Goal: Find specific page/section: Find specific page/section

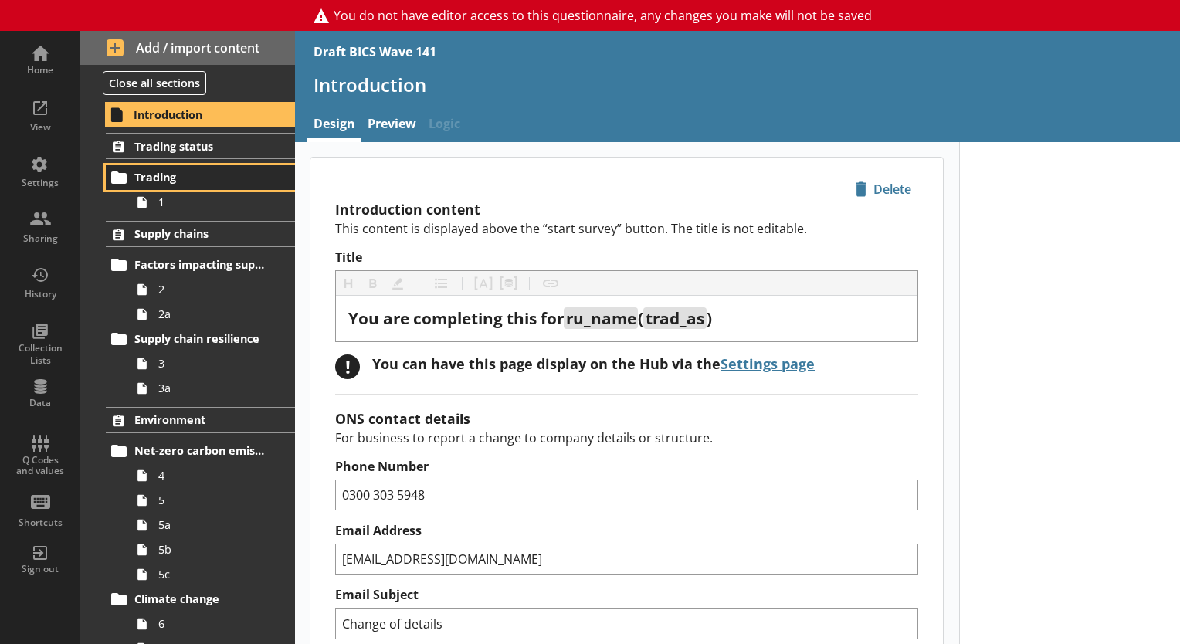
click at [151, 187] on link "Trading" at bounding box center [200, 177] width 189 height 25
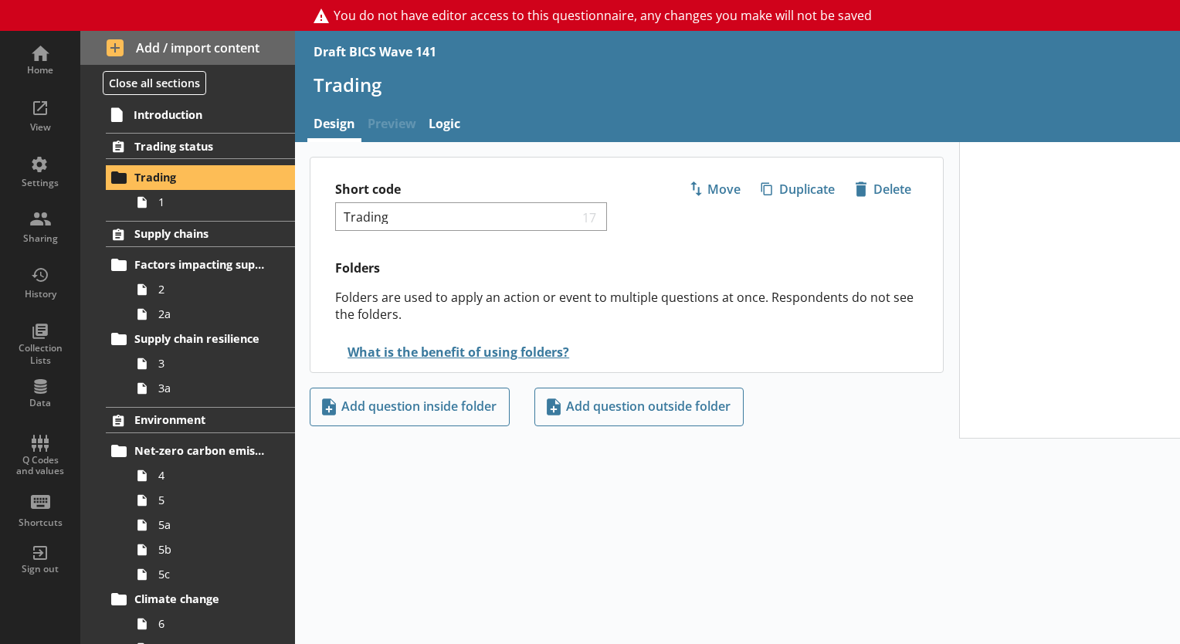
click at [397, 130] on span "Preview" at bounding box center [391, 125] width 61 height 33
click at [178, 195] on span "1" at bounding box center [216, 202] width 116 height 15
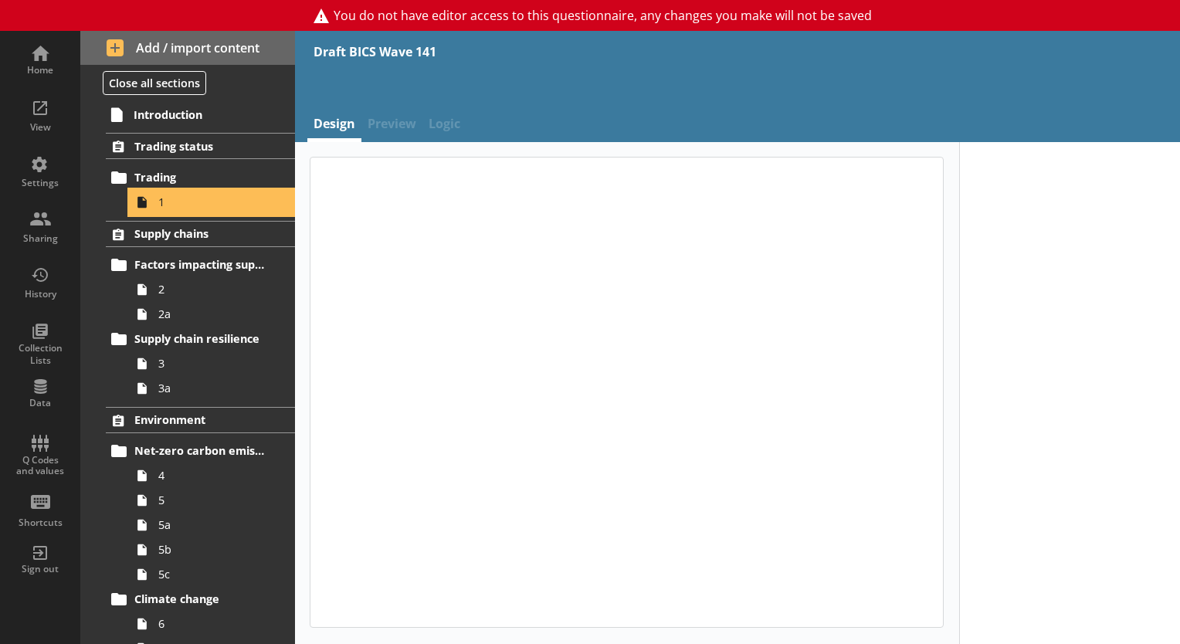
type textarea "x"
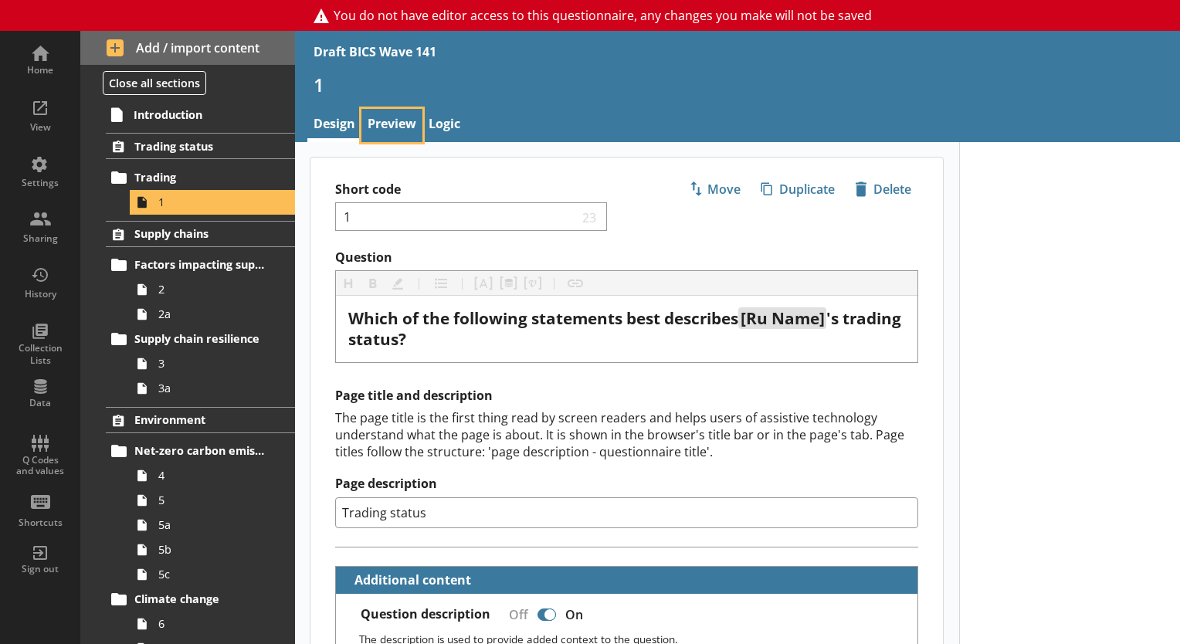
click at [374, 120] on link "Preview" at bounding box center [391, 125] width 61 height 33
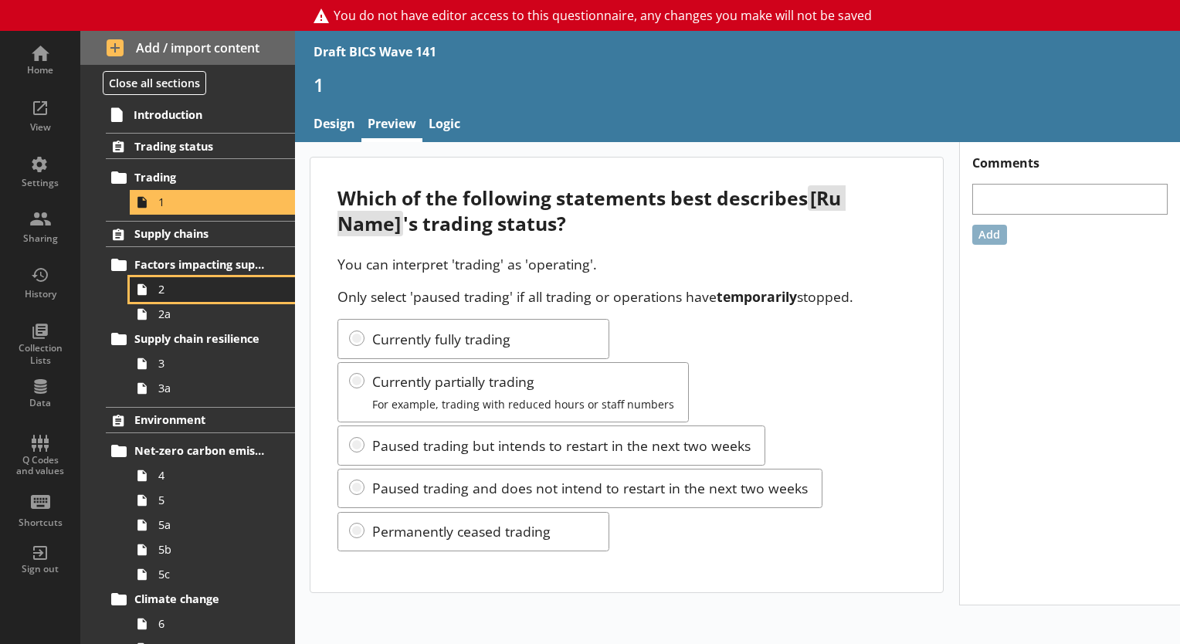
click at [182, 300] on link "2" at bounding box center [212, 289] width 165 height 25
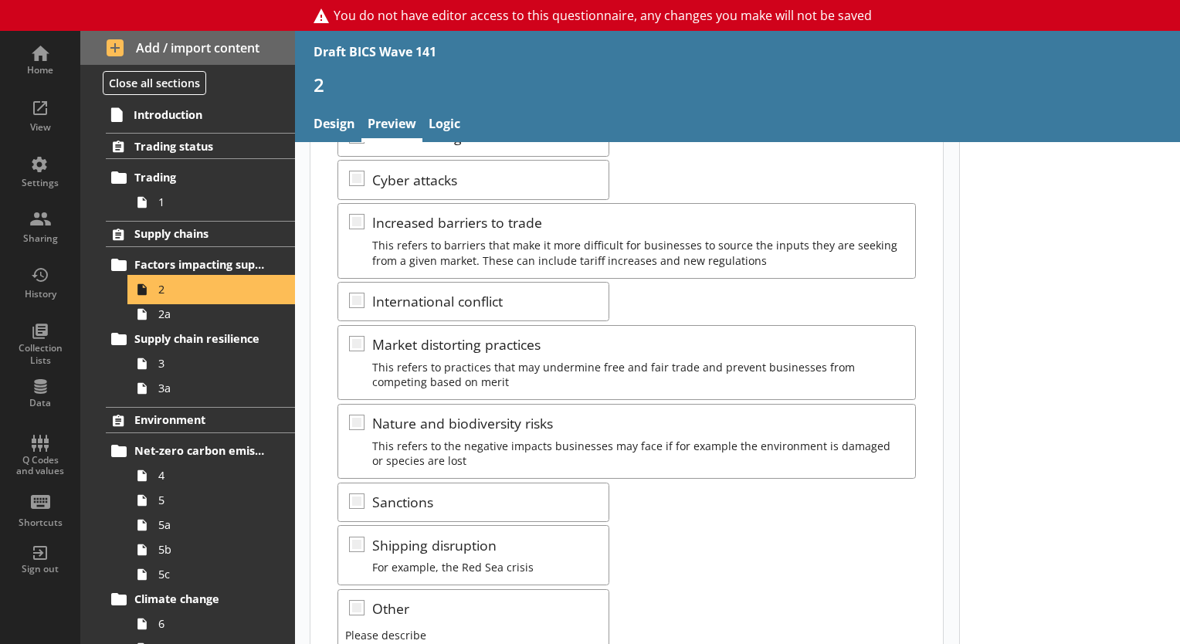
scroll to position [309, 0]
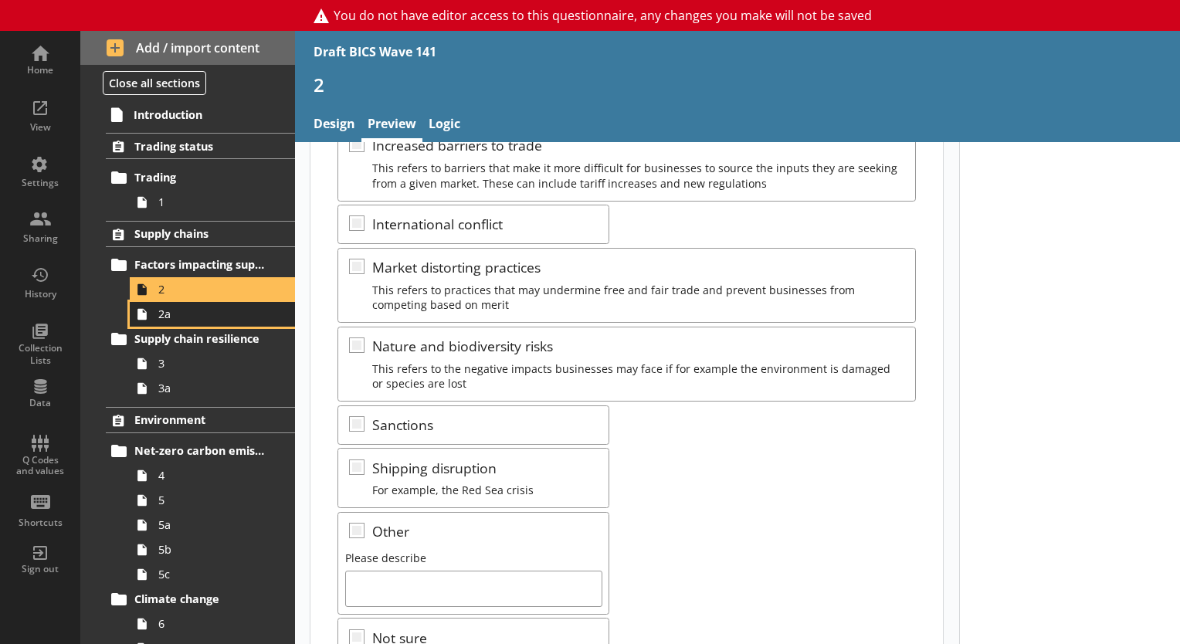
click at [178, 318] on span "2a" at bounding box center [216, 314] width 116 height 15
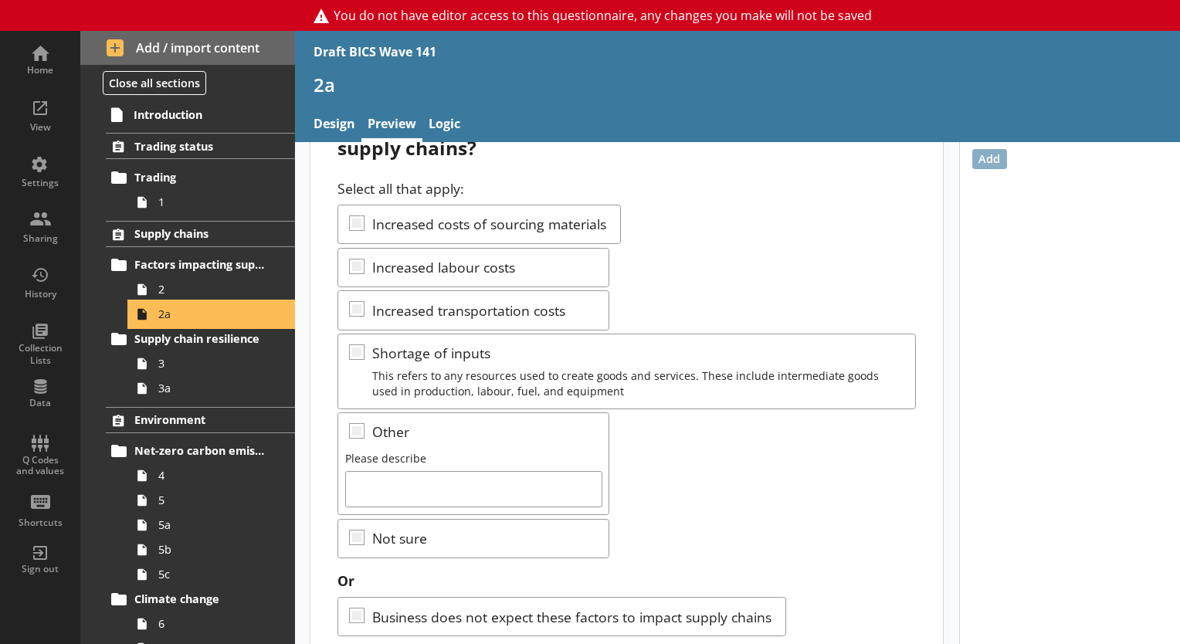
scroll to position [42, 0]
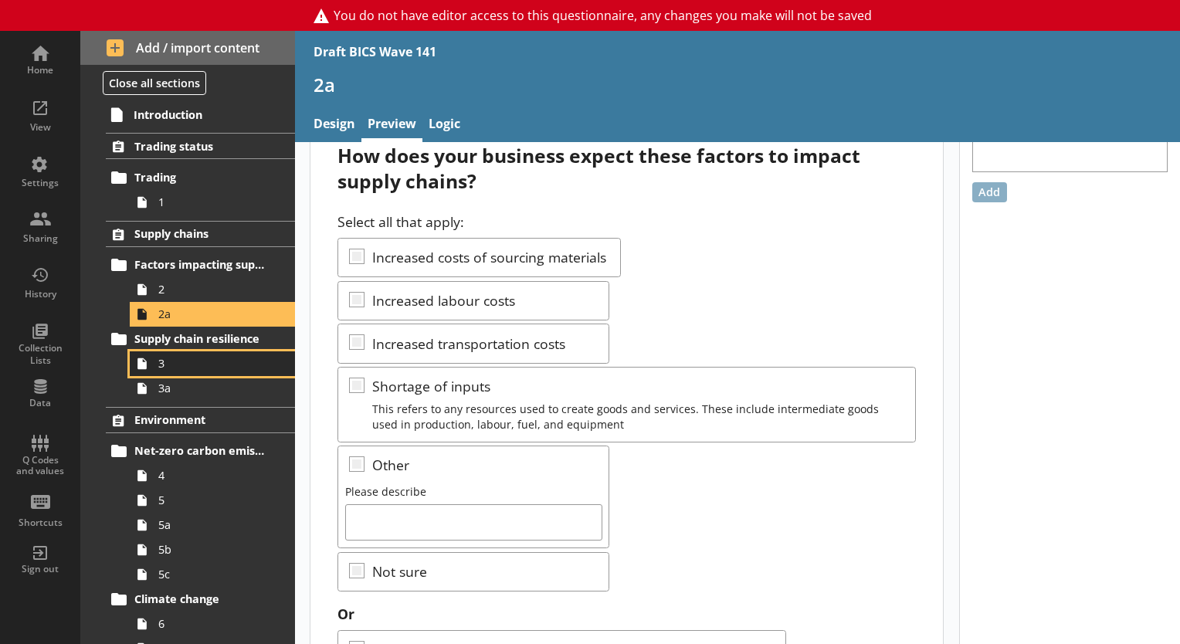
click at [168, 372] on link "3" at bounding box center [212, 363] width 165 height 25
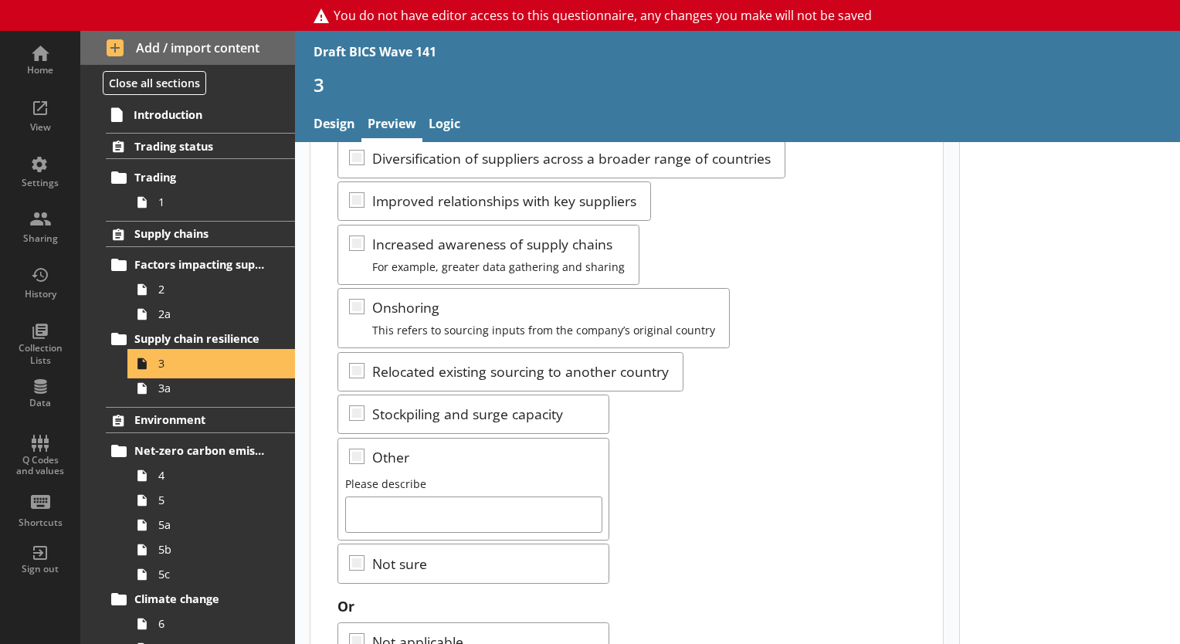
scroll to position [309, 0]
click at [205, 392] on span "3a" at bounding box center [216, 388] width 116 height 15
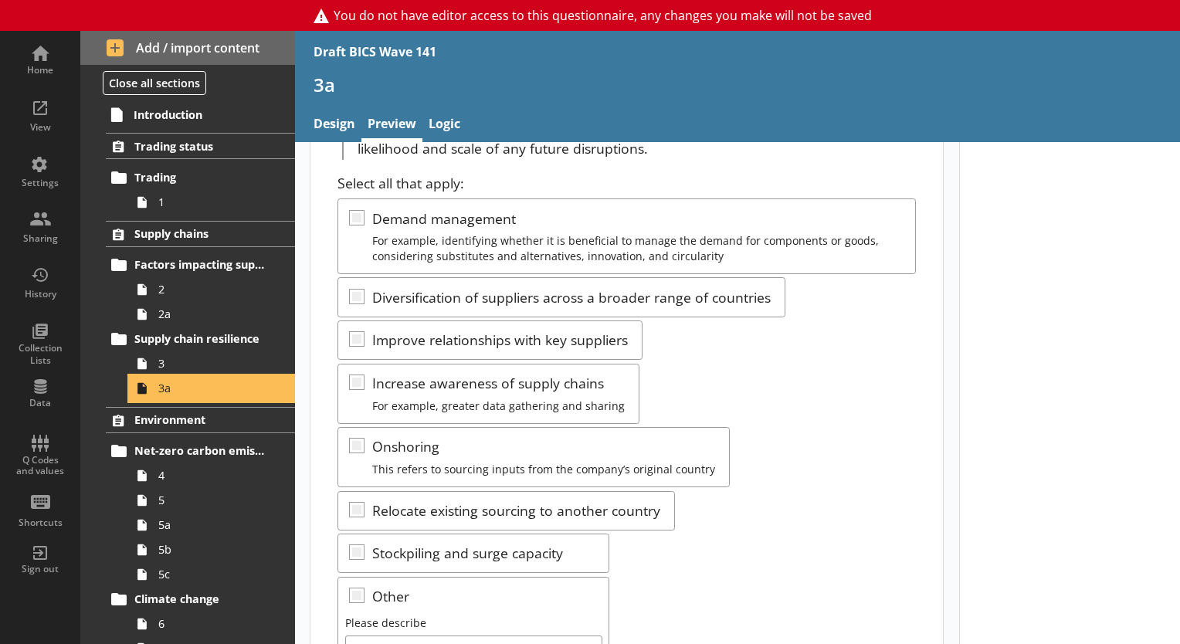
scroll to position [232, 0]
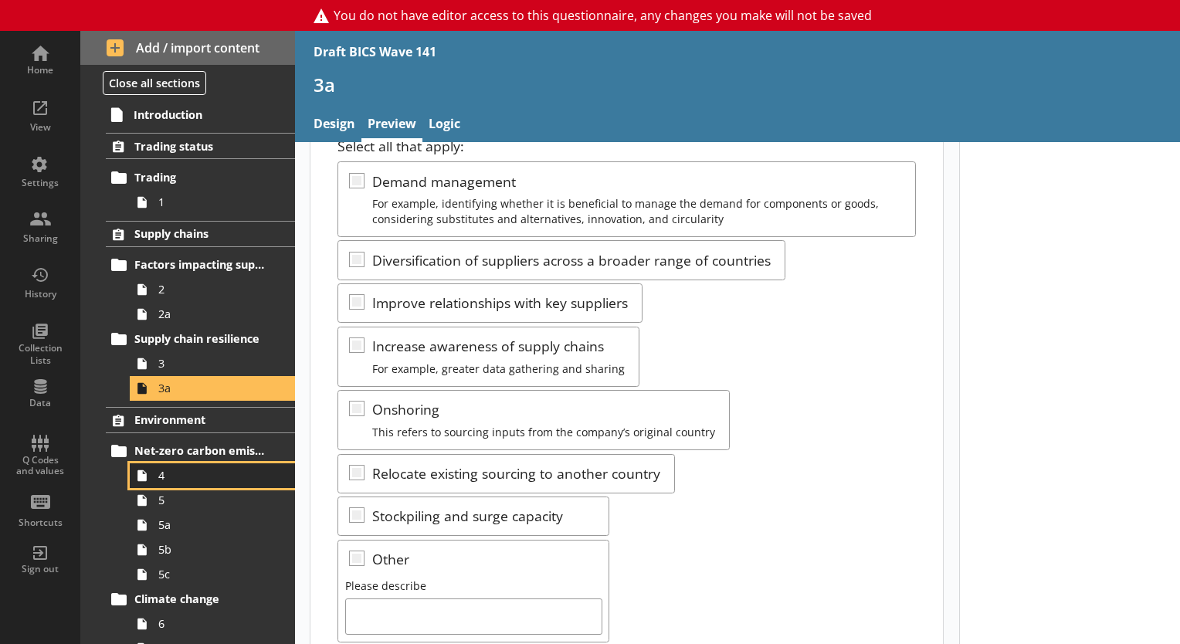
click at [180, 470] on span "4" at bounding box center [216, 475] width 116 height 15
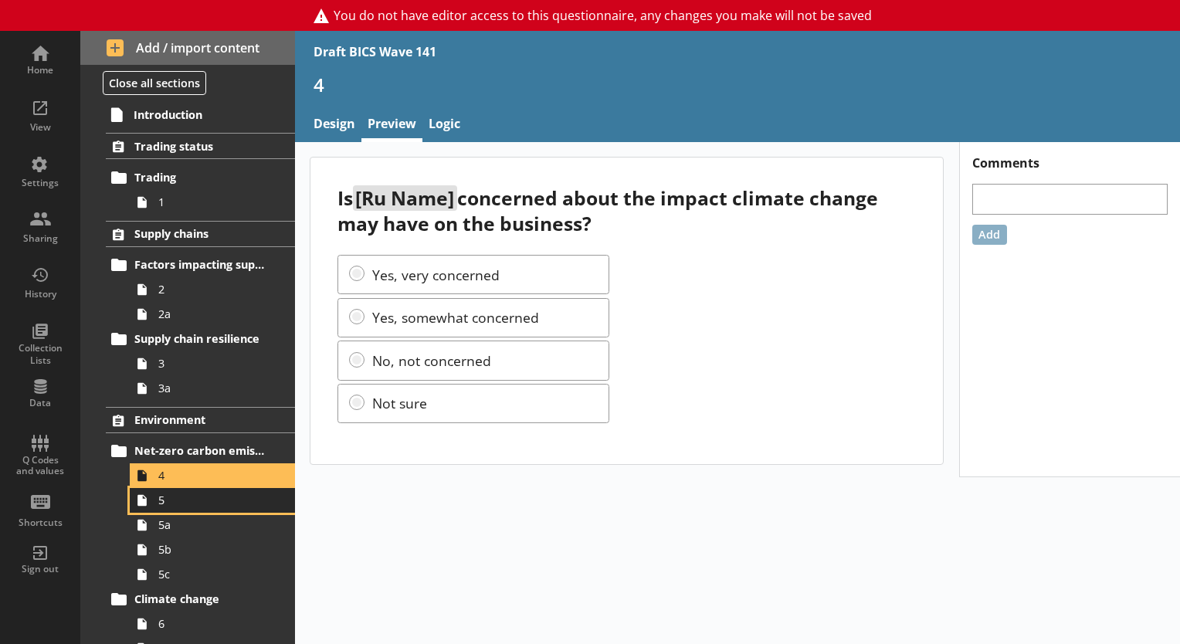
click at [179, 500] on span "5" at bounding box center [216, 500] width 116 height 15
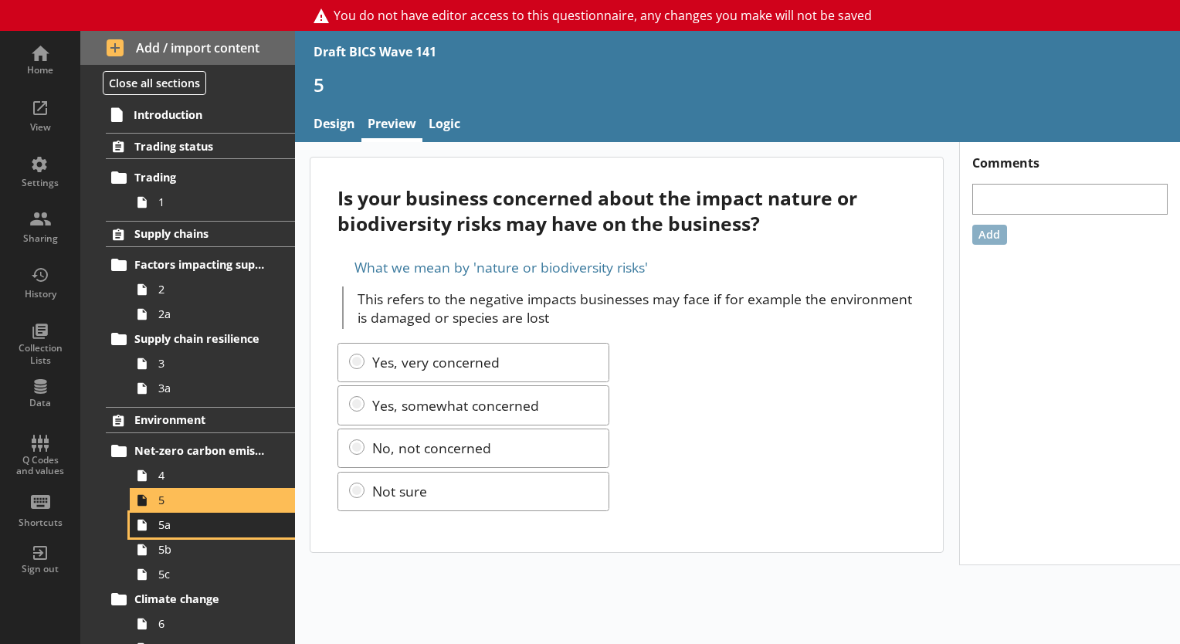
click at [191, 530] on span "5a" at bounding box center [216, 524] width 116 height 15
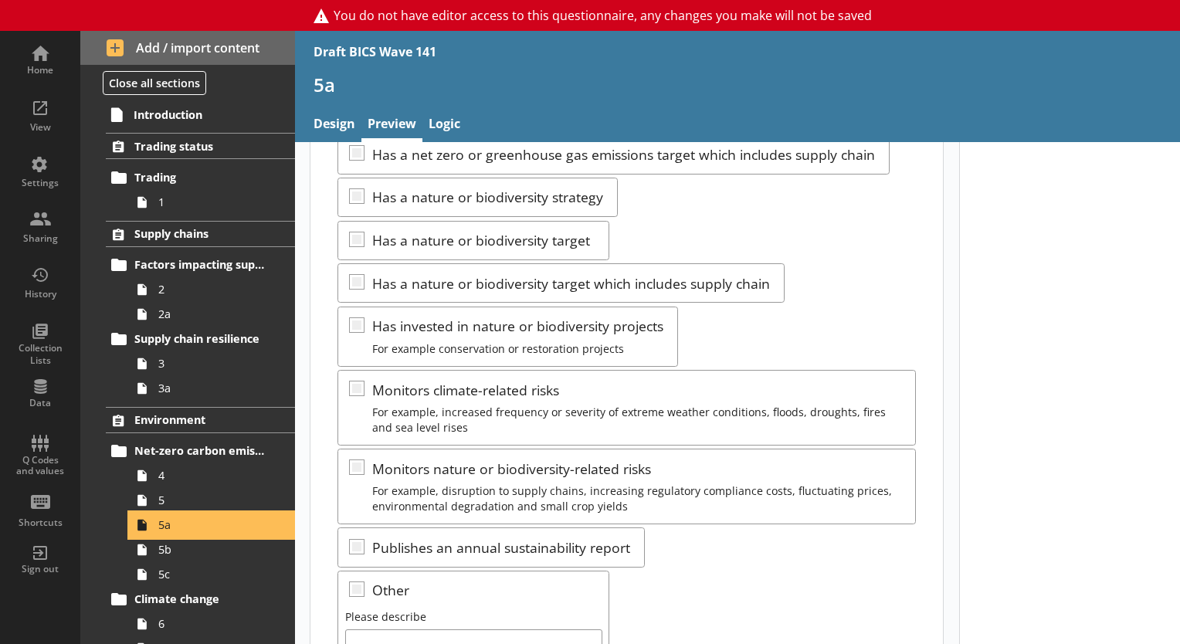
scroll to position [386, 0]
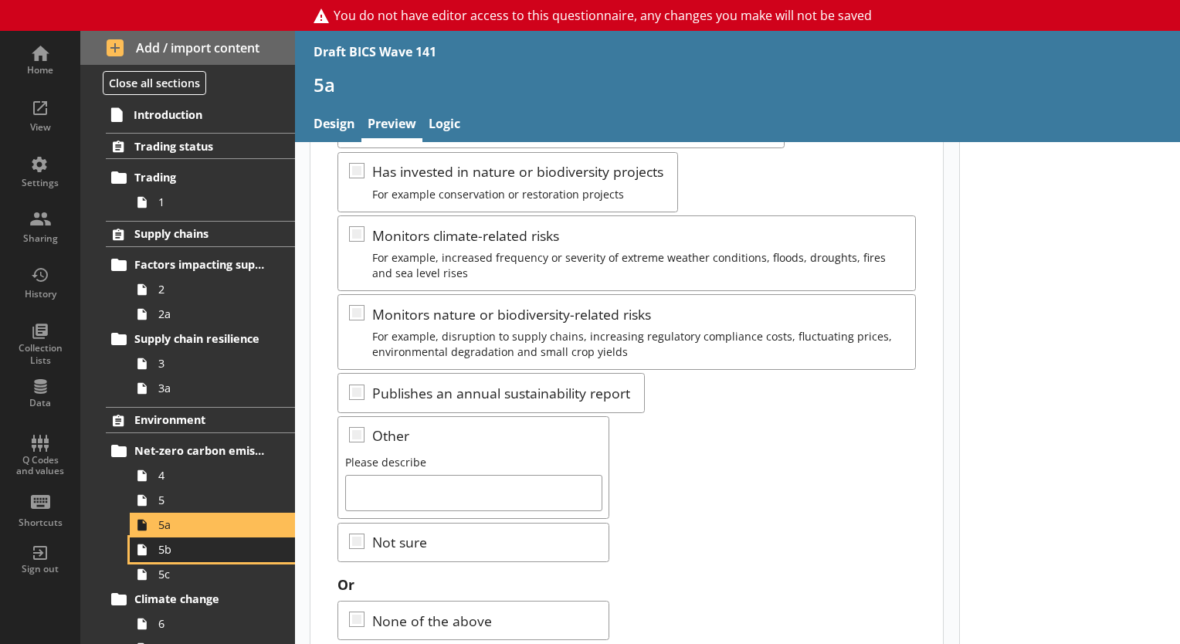
click at [178, 542] on span "5b" at bounding box center [216, 549] width 116 height 15
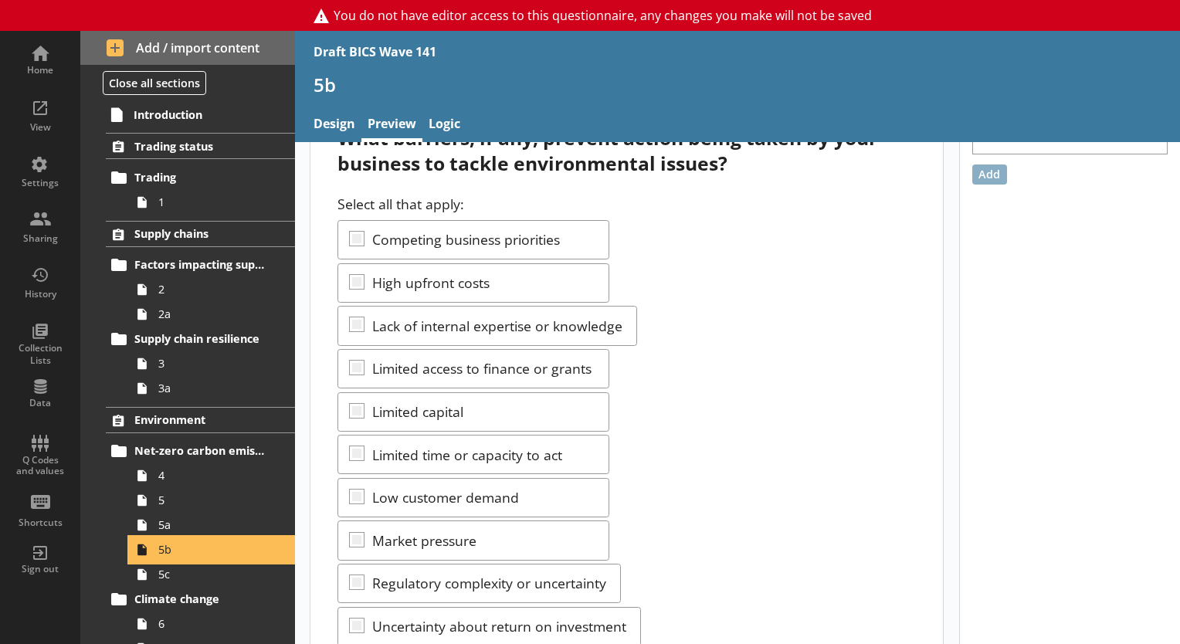
scroll to position [154, 0]
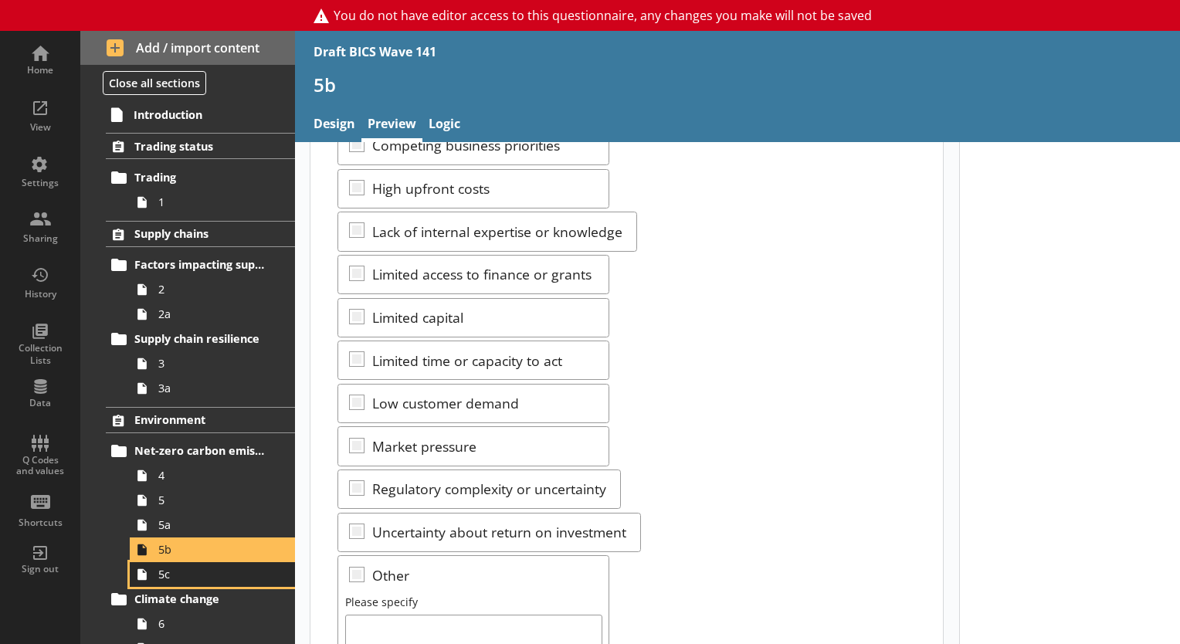
click at [185, 572] on span "5c" at bounding box center [216, 574] width 116 height 15
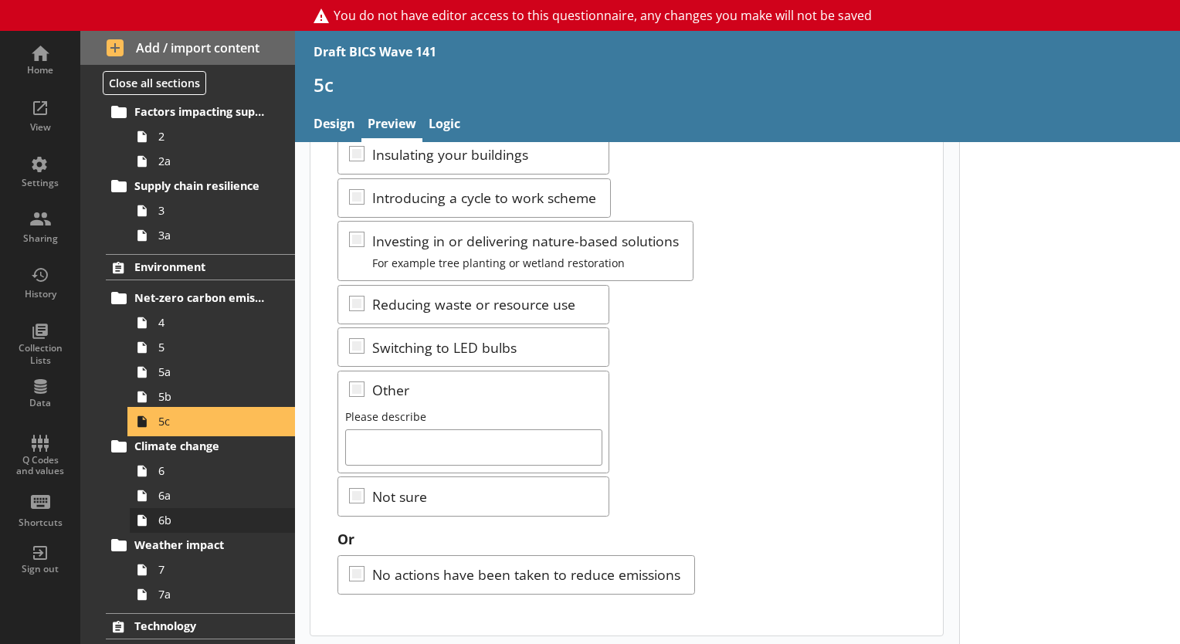
scroll to position [154, 0]
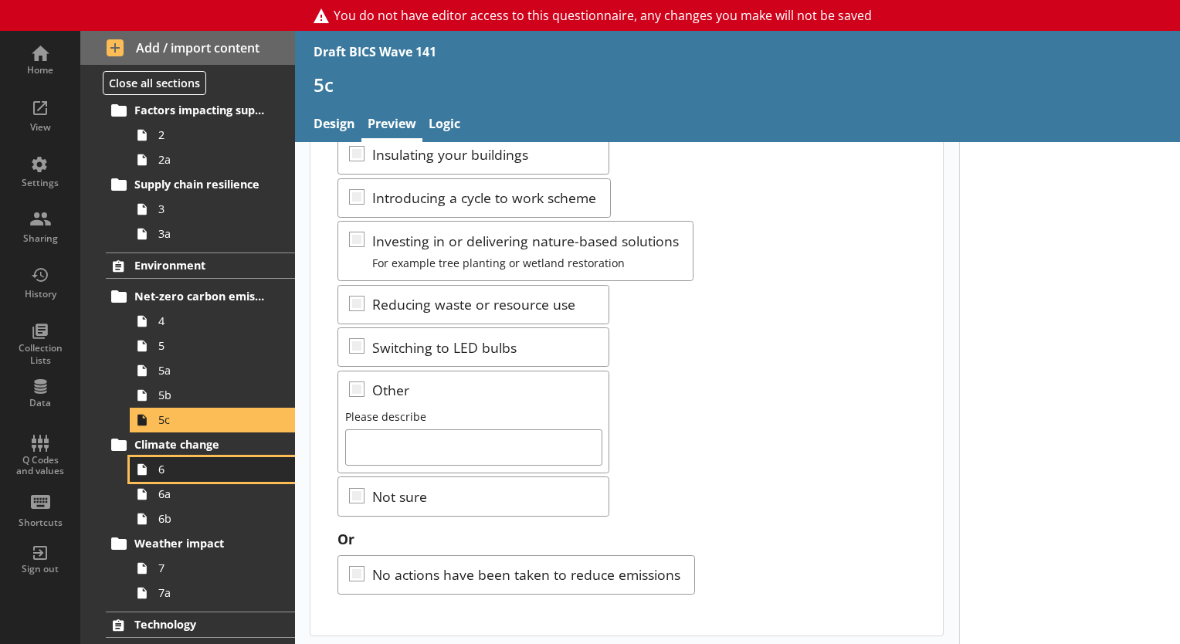
click at [176, 474] on span "6" at bounding box center [216, 469] width 116 height 15
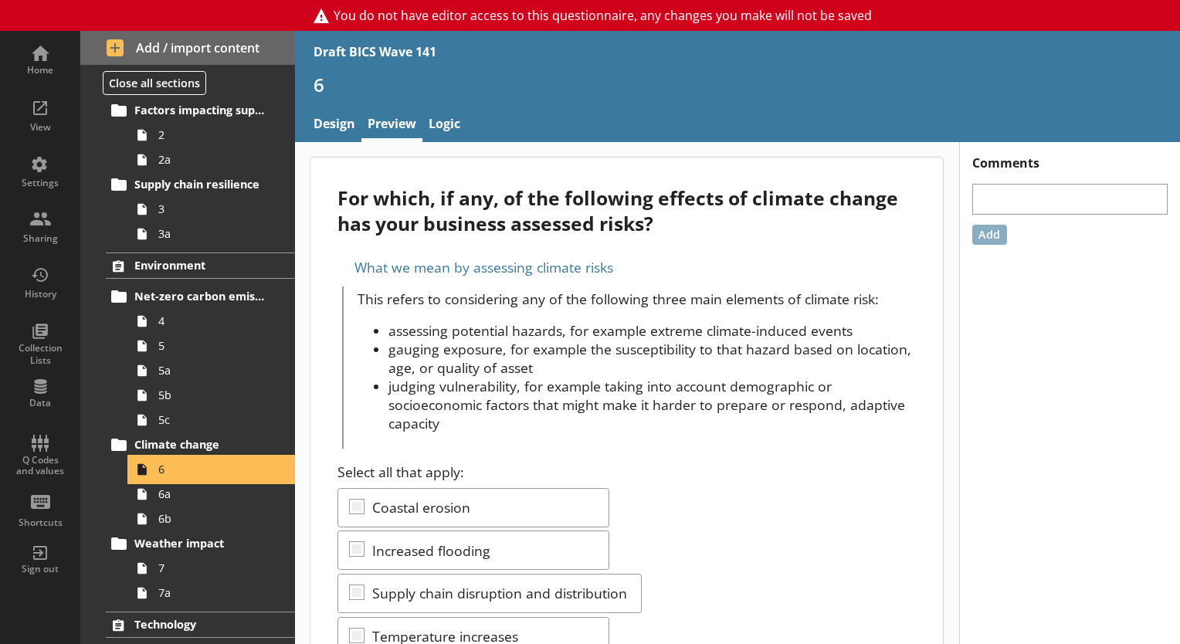
scroll to position [228, 0]
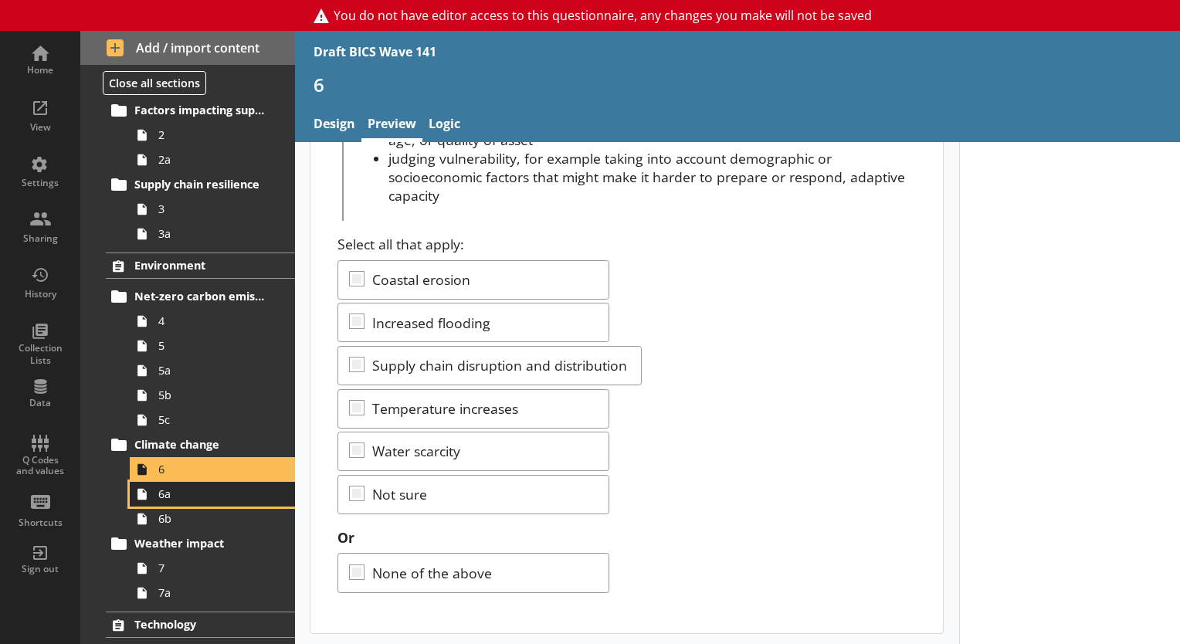
click at [201, 496] on span "6a" at bounding box center [216, 494] width 116 height 15
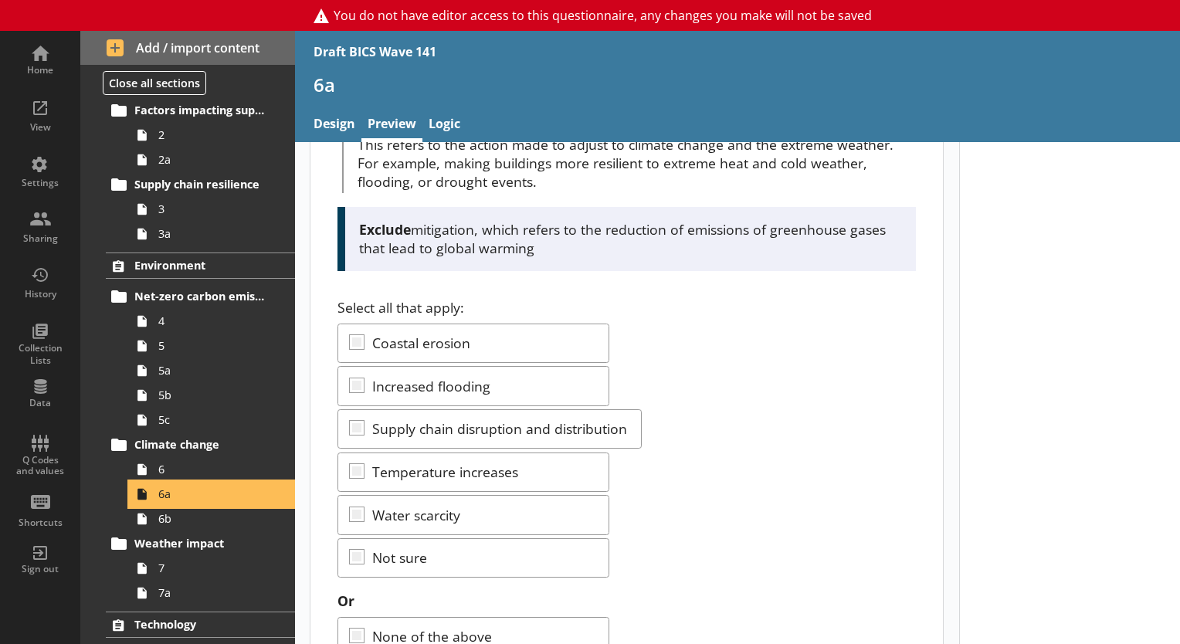
scroll to position [218, 0]
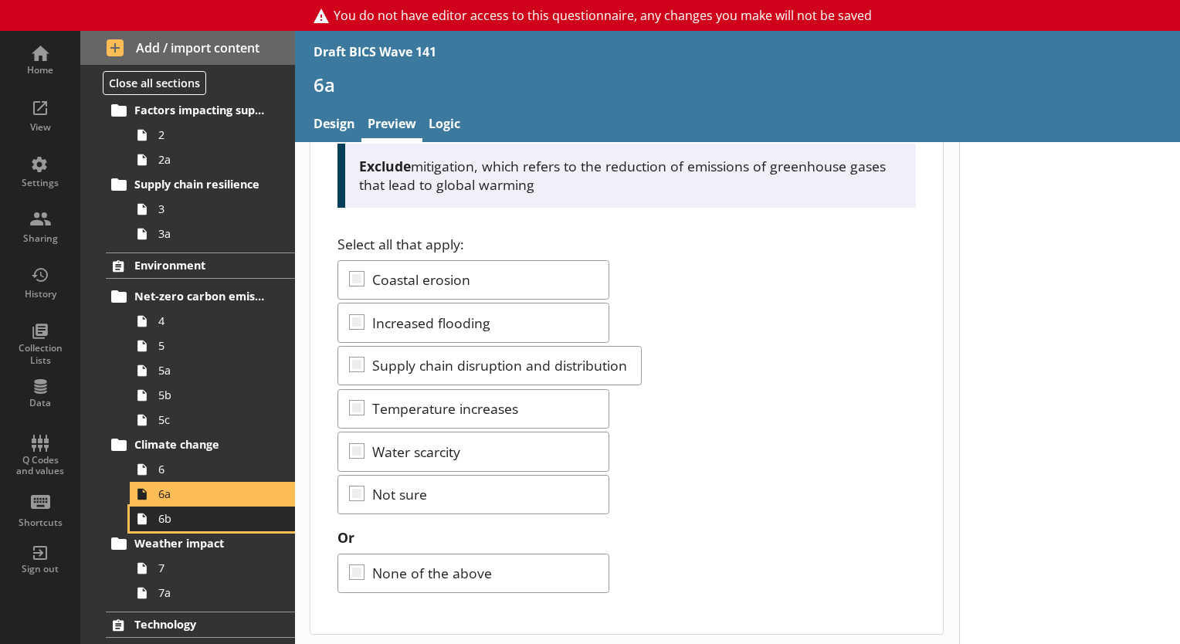
click at [173, 517] on span "6b" at bounding box center [216, 518] width 116 height 15
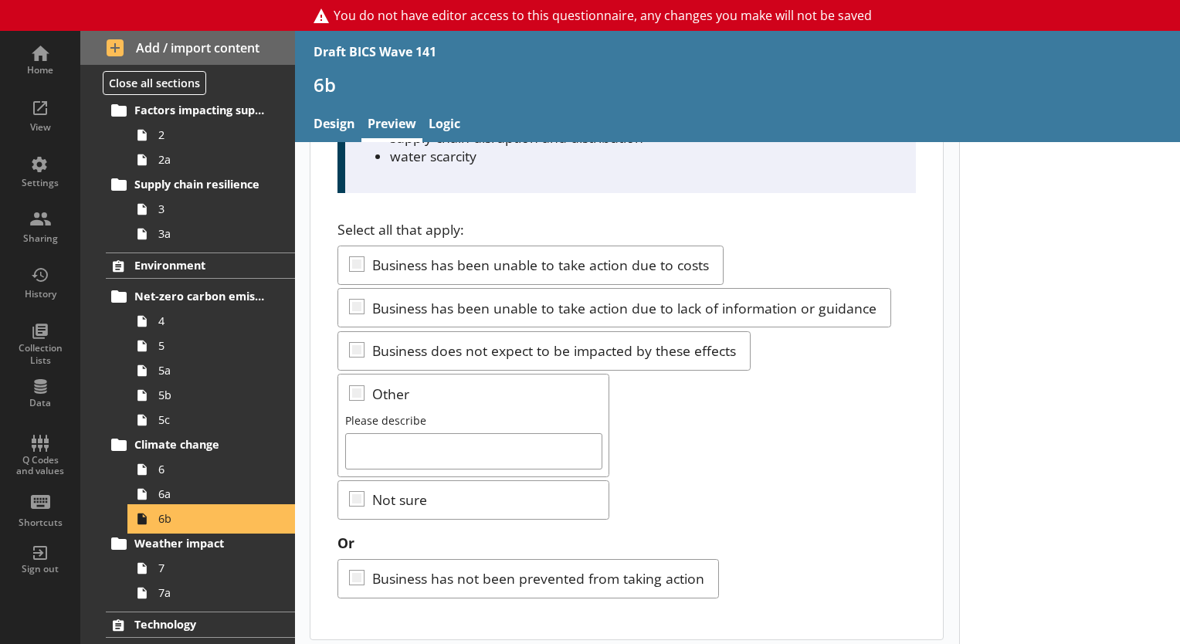
scroll to position [260, 0]
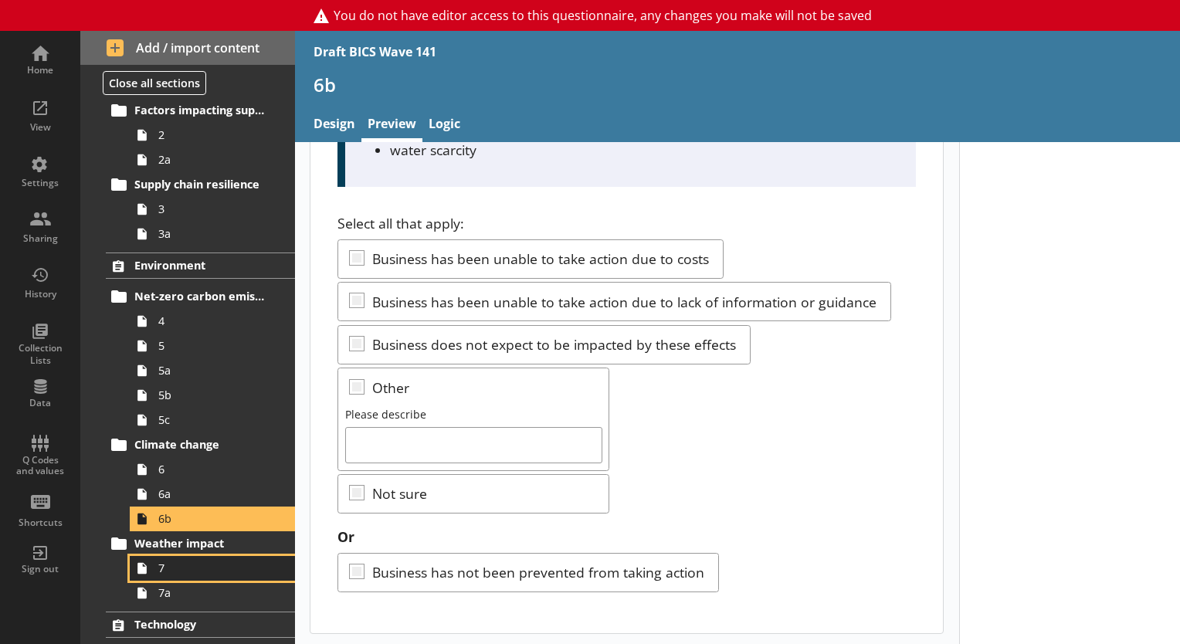
click at [161, 575] on link "7" at bounding box center [212, 568] width 165 height 25
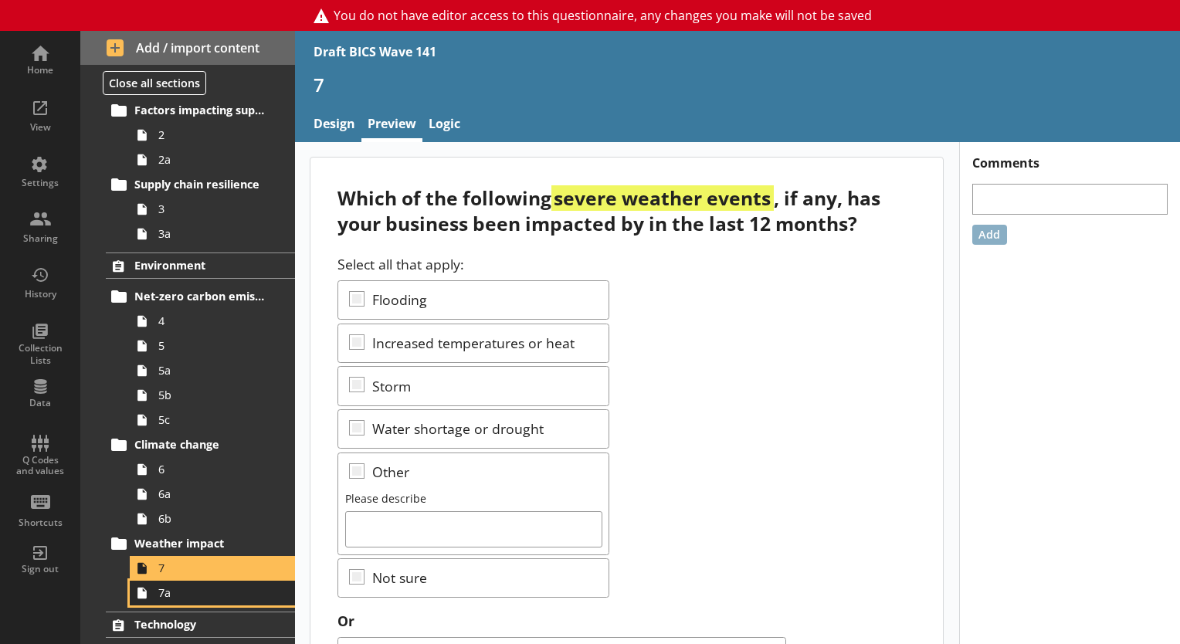
click at [173, 595] on span "7a" at bounding box center [216, 592] width 116 height 15
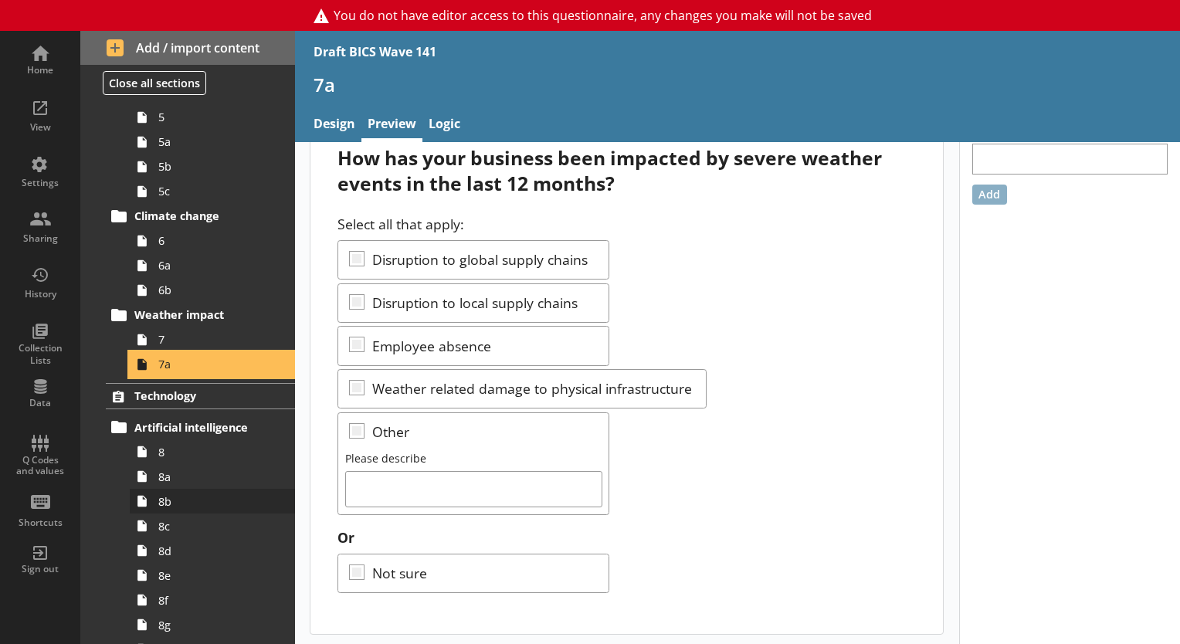
scroll to position [386, 0]
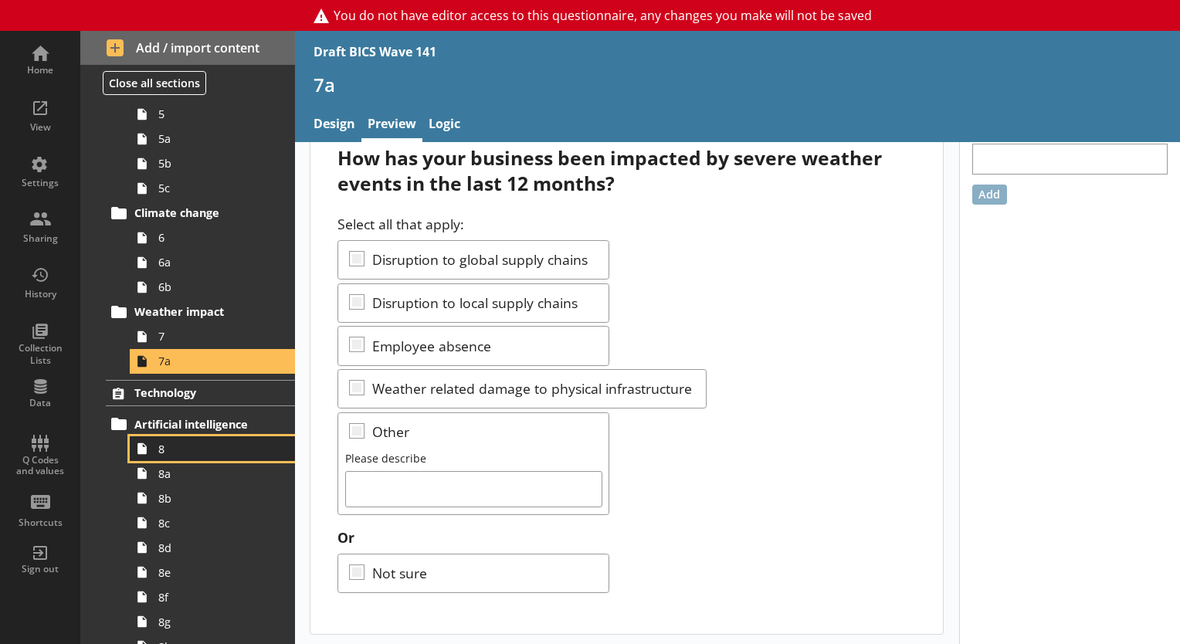
click at [168, 452] on span "8" at bounding box center [216, 449] width 116 height 15
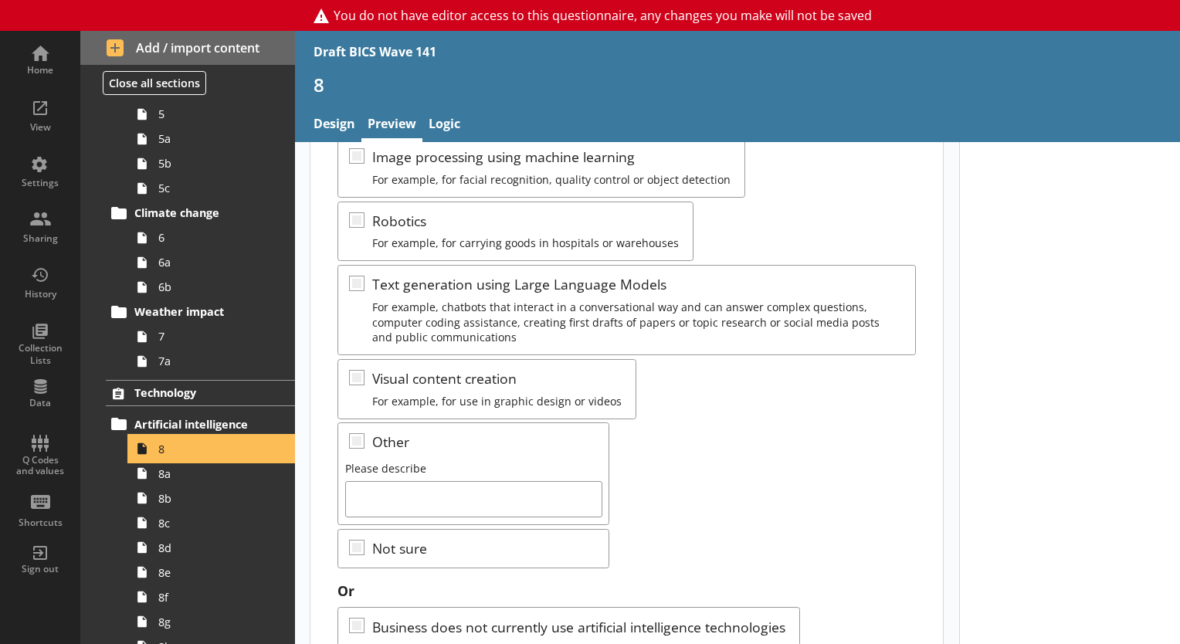
scroll to position [386, 0]
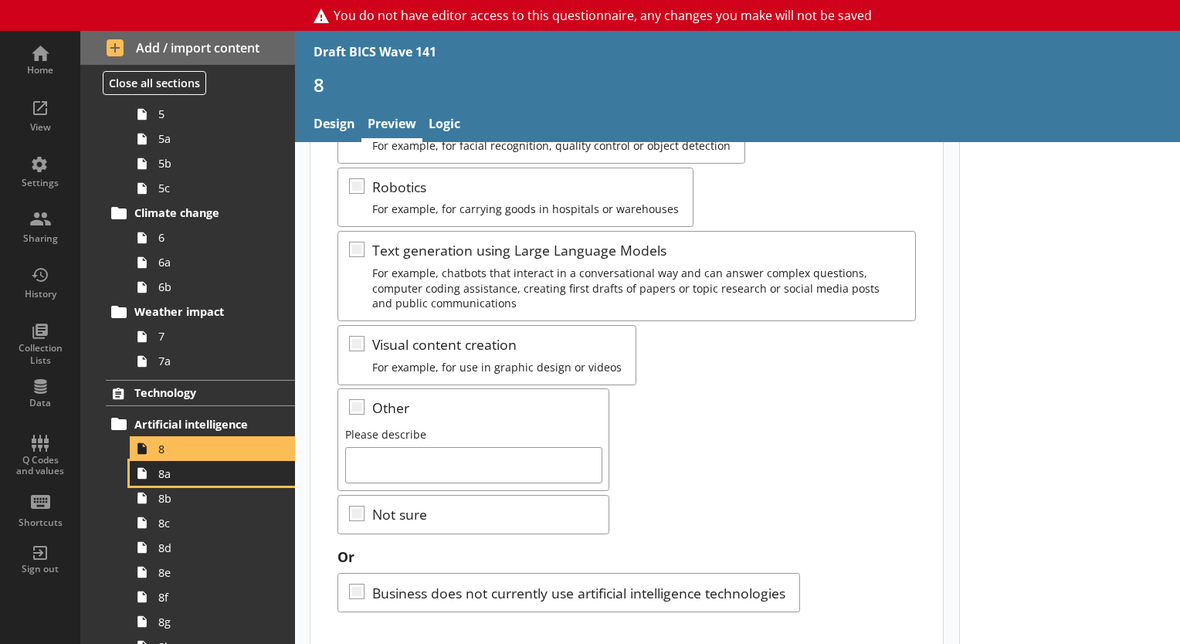
click at [190, 470] on span "8a" at bounding box center [216, 474] width 116 height 15
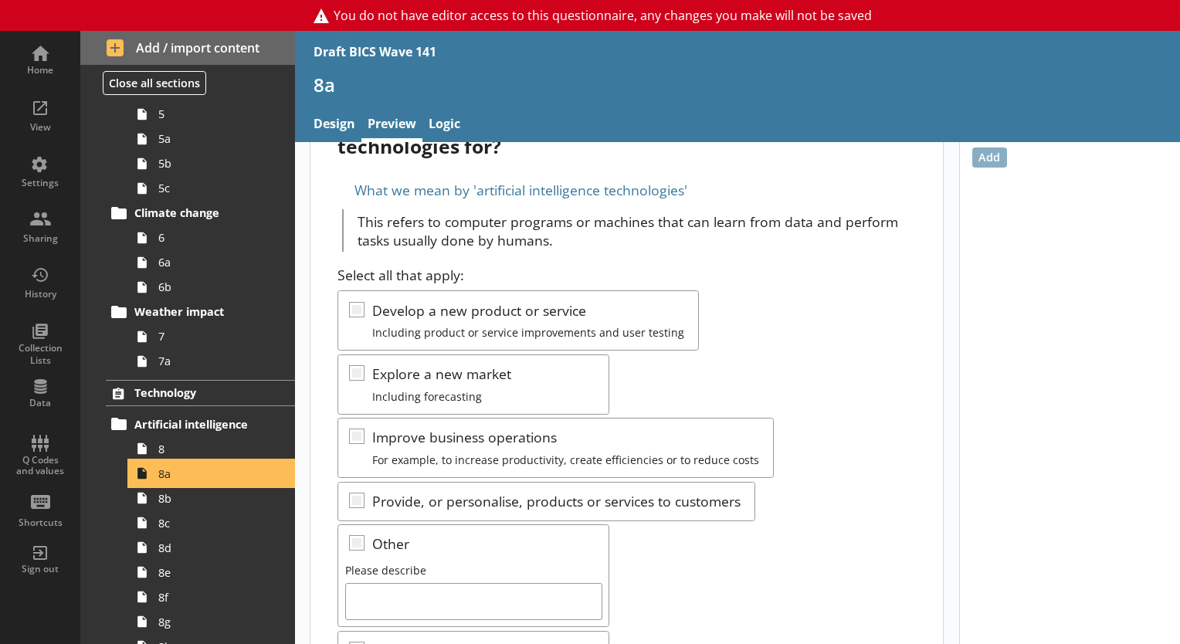
scroll to position [154, 0]
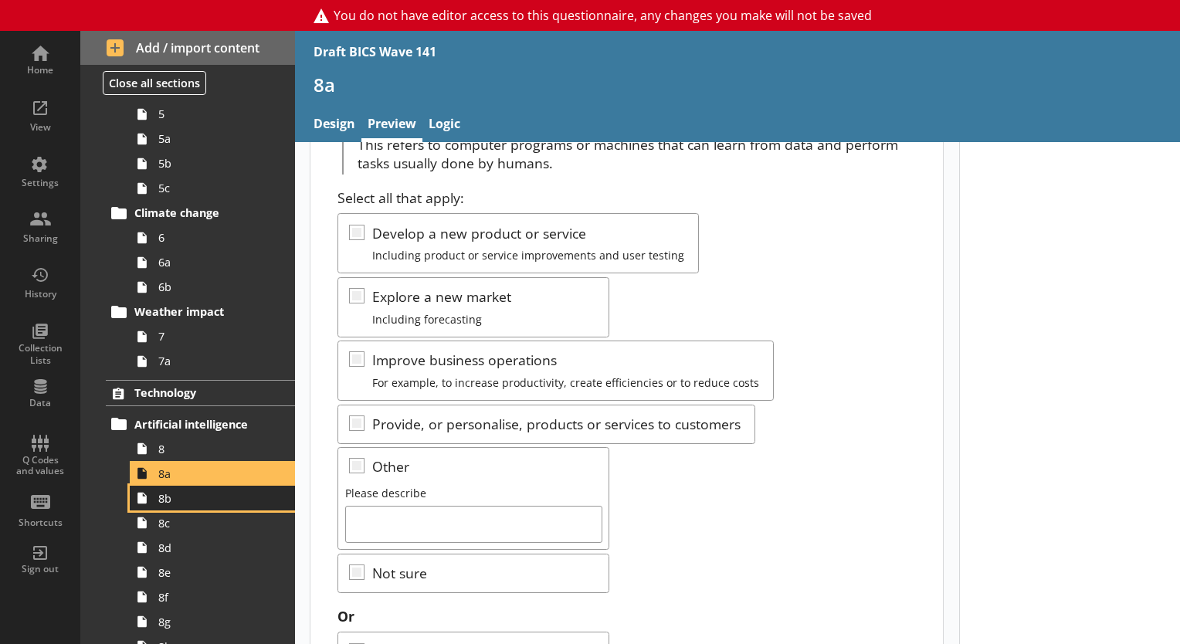
click at [176, 502] on span "8b" at bounding box center [216, 498] width 116 height 15
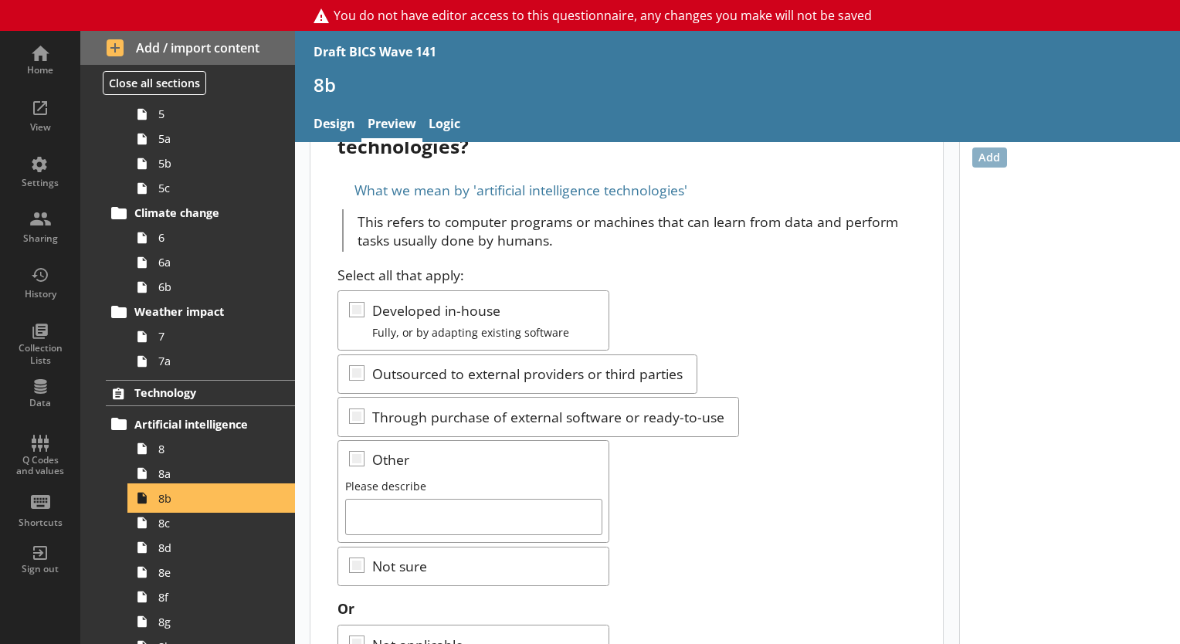
scroll to position [149, 0]
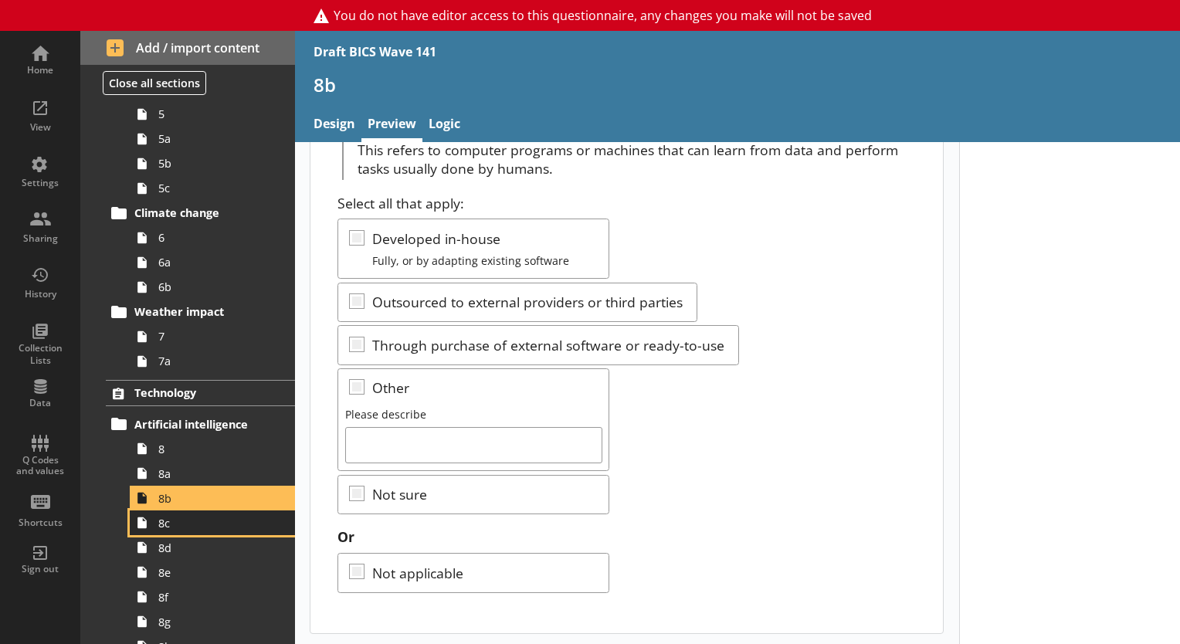
click at [232, 523] on span "8c" at bounding box center [216, 523] width 116 height 15
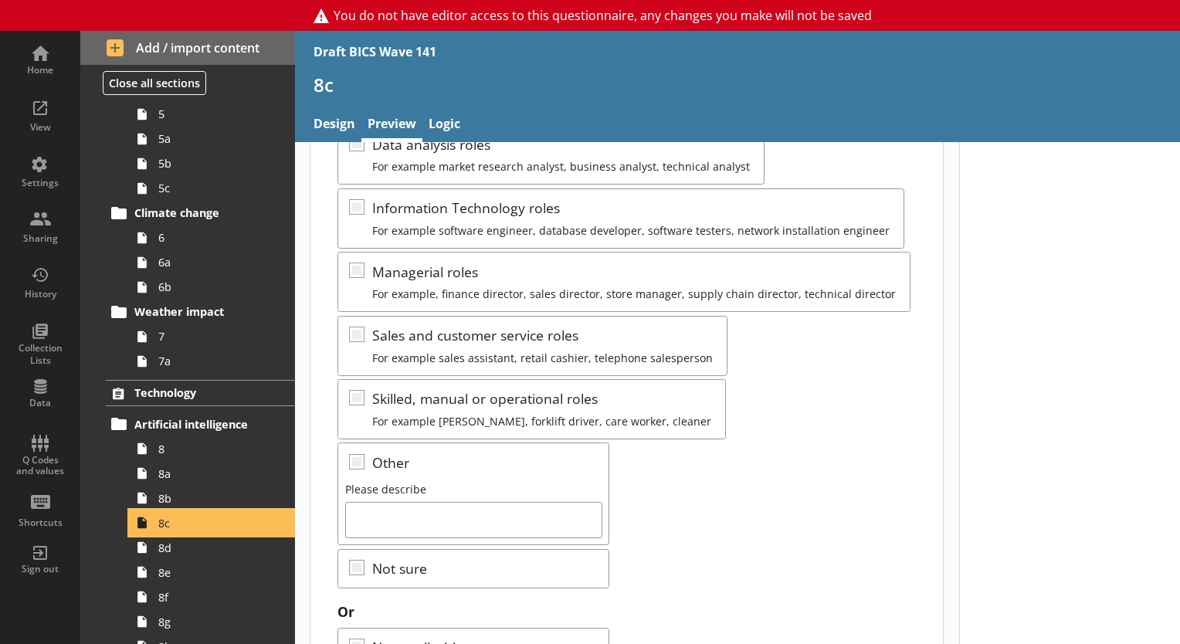
scroll to position [309, 0]
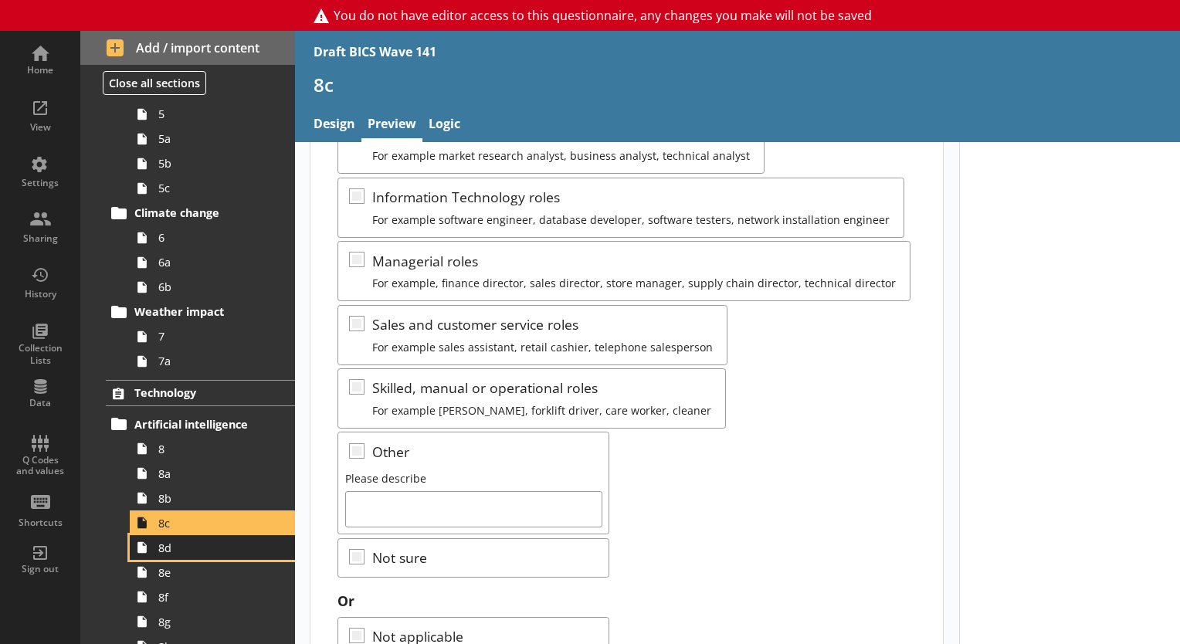
click at [237, 543] on span "8d" at bounding box center [216, 548] width 116 height 15
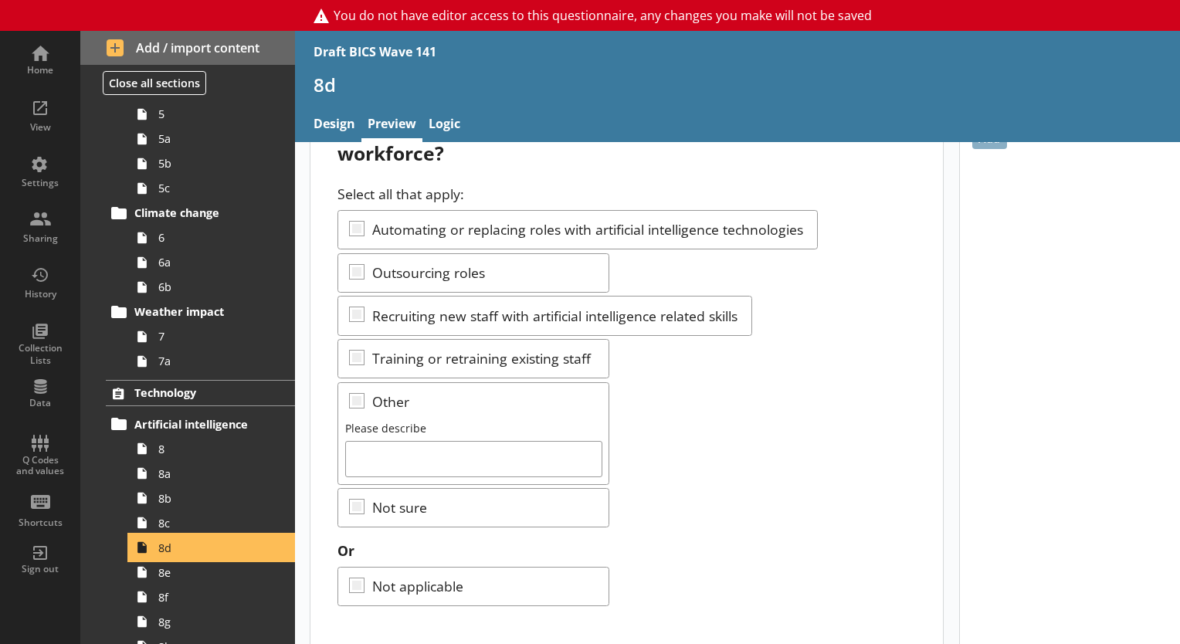
scroll to position [110, 0]
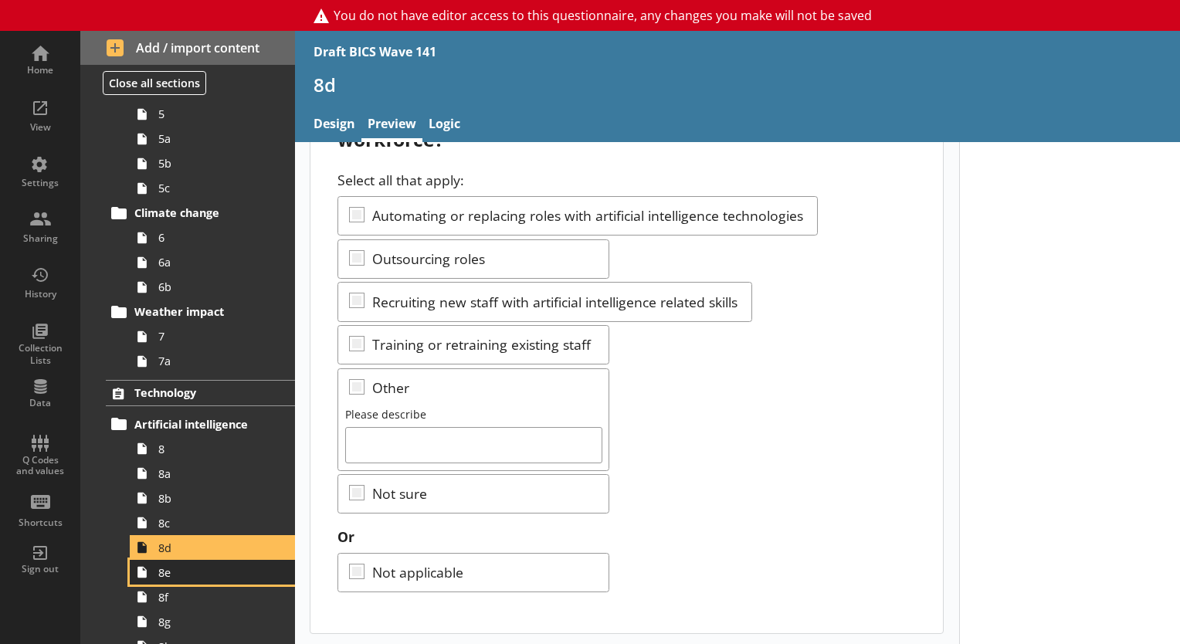
click at [207, 567] on span "8e" at bounding box center [216, 572] width 116 height 15
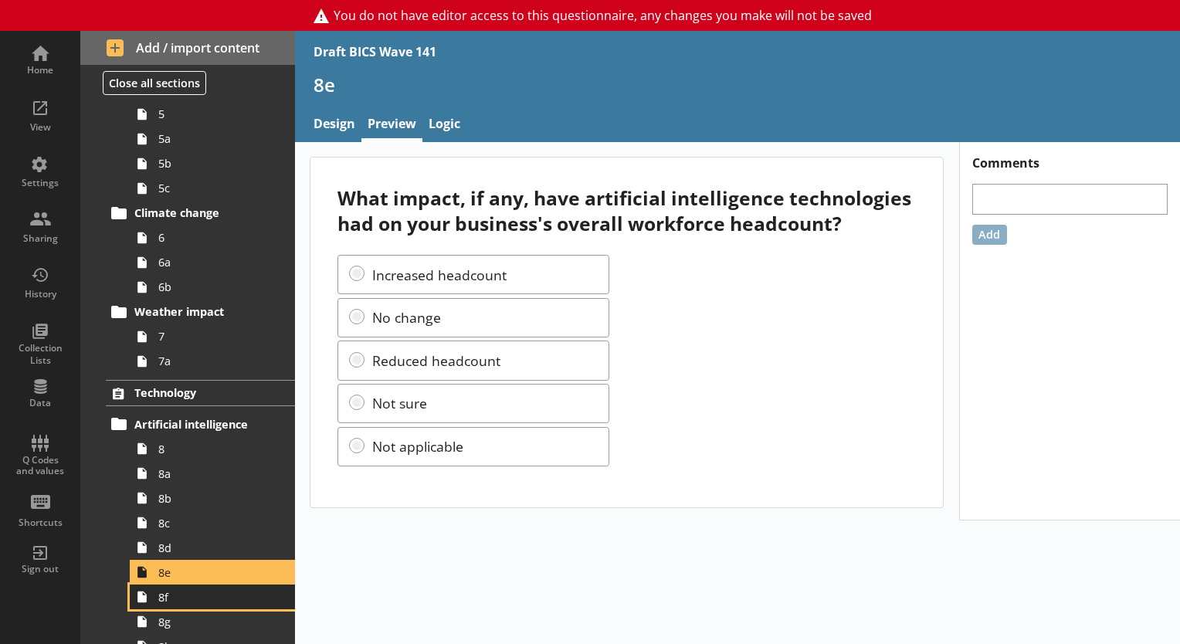
click at [192, 590] on span "8f" at bounding box center [216, 597] width 116 height 15
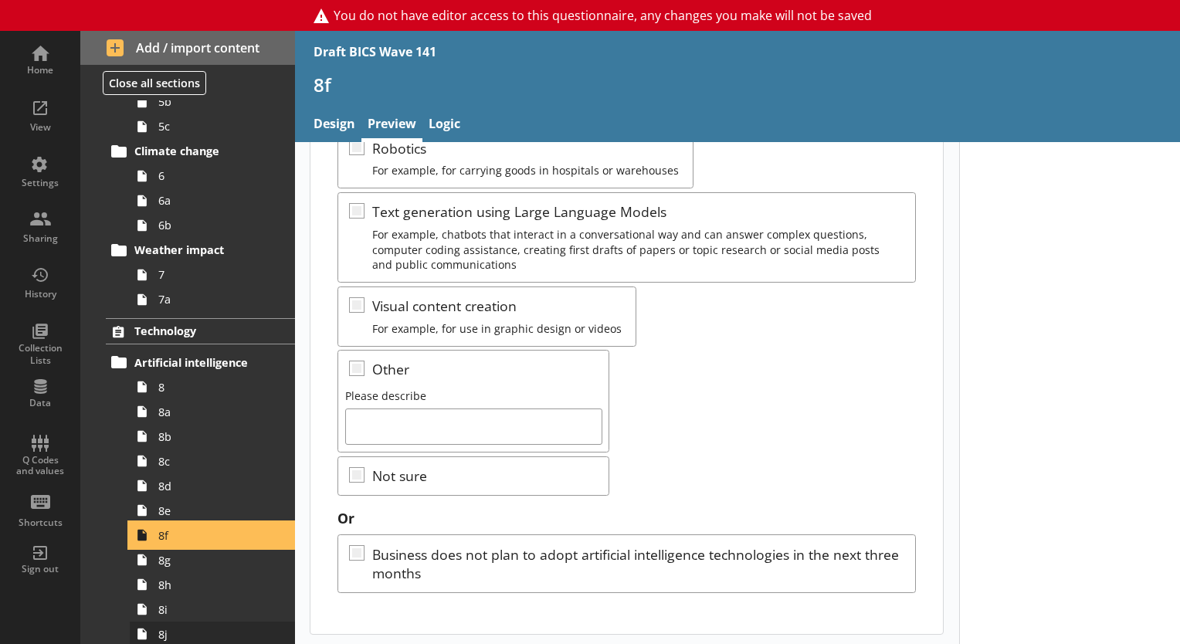
scroll to position [541, 0]
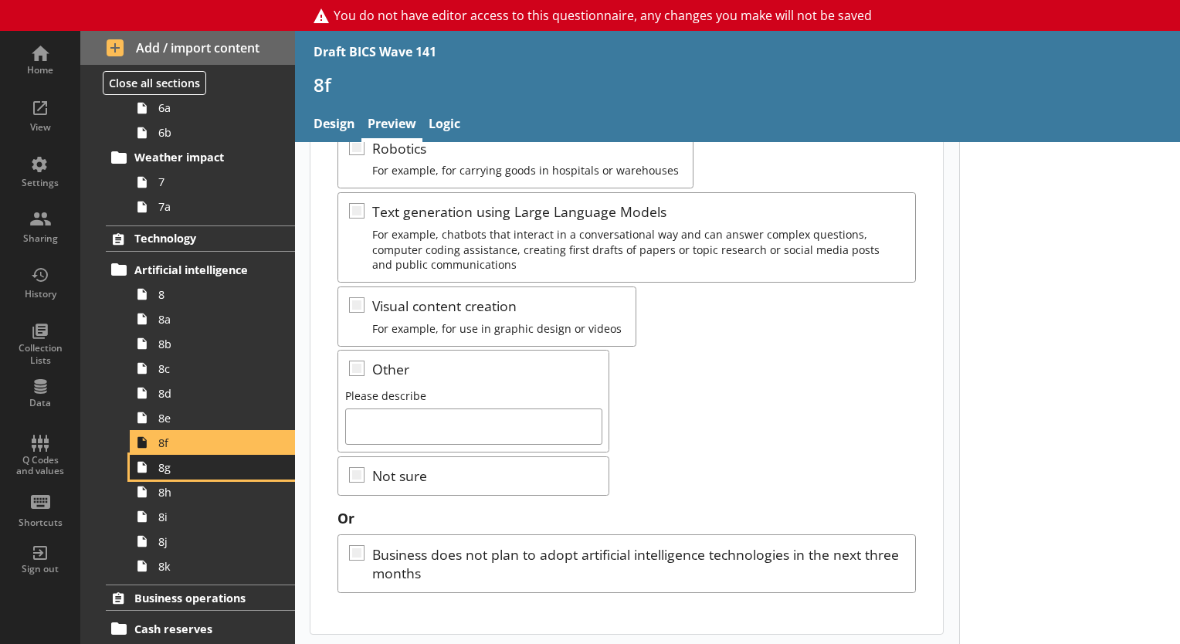
click at [165, 477] on link "8g" at bounding box center [212, 467] width 165 height 25
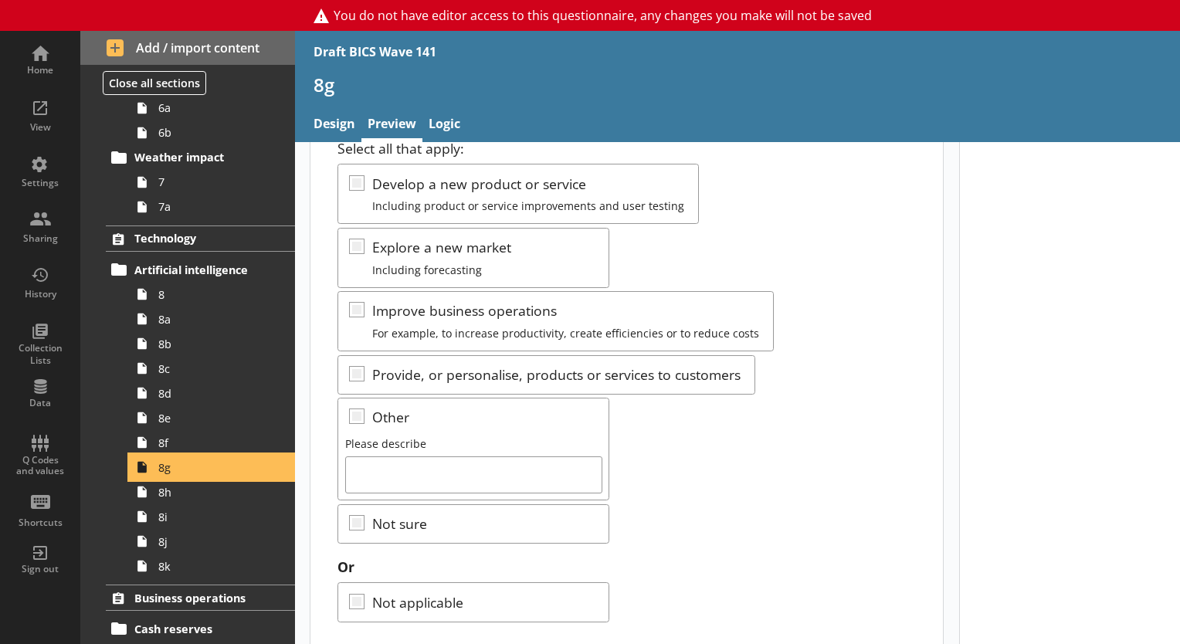
scroll to position [233, 0]
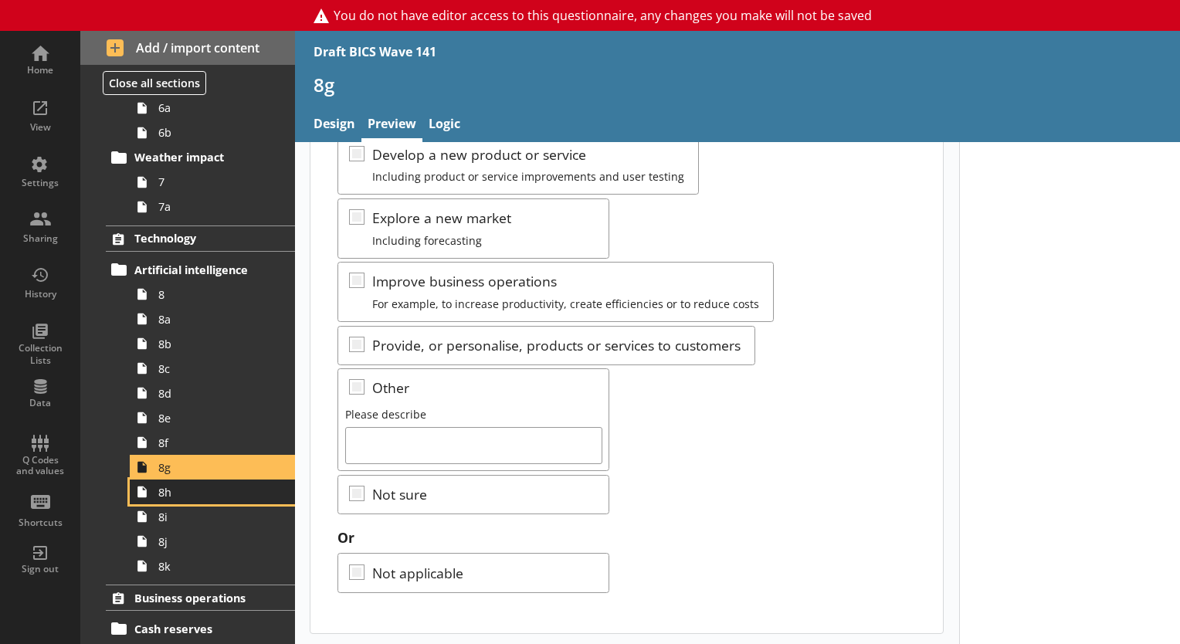
click at [185, 497] on span "8h" at bounding box center [216, 492] width 116 height 15
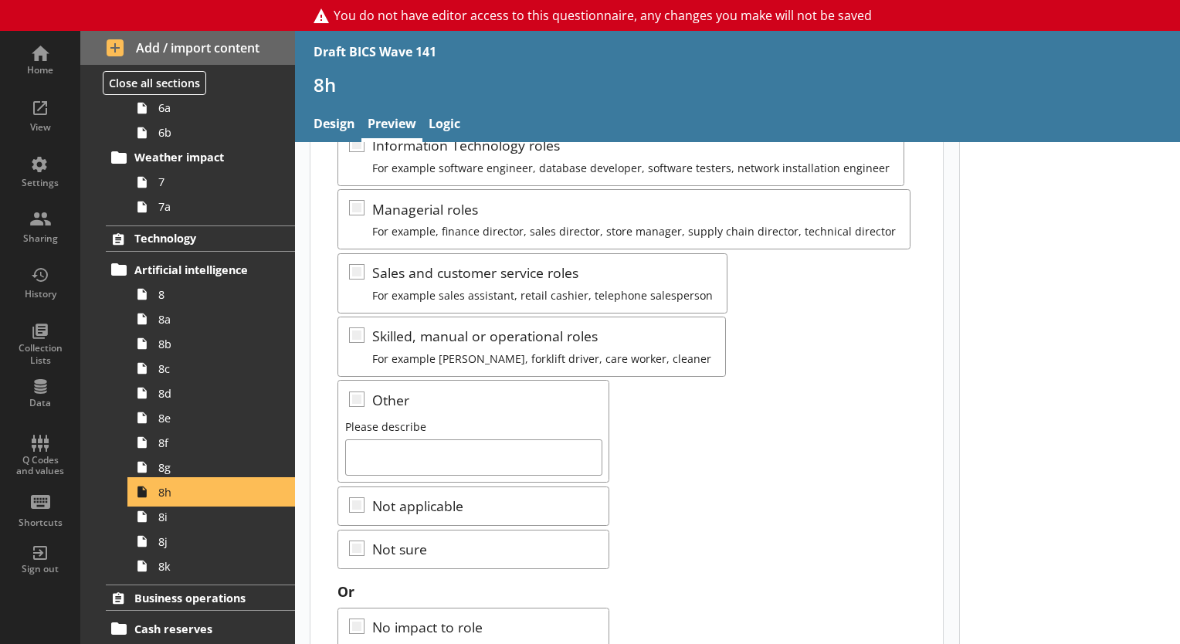
scroll to position [439, 0]
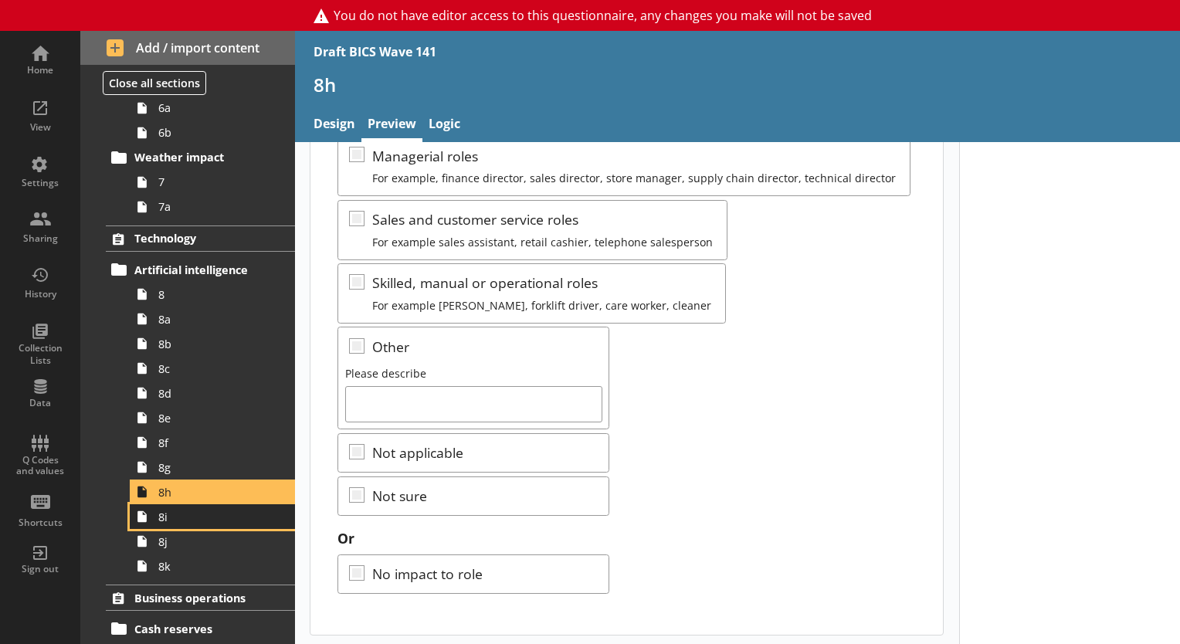
click at [172, 524] on link "8i" at bounding box center [212, 516] width 165 height 25
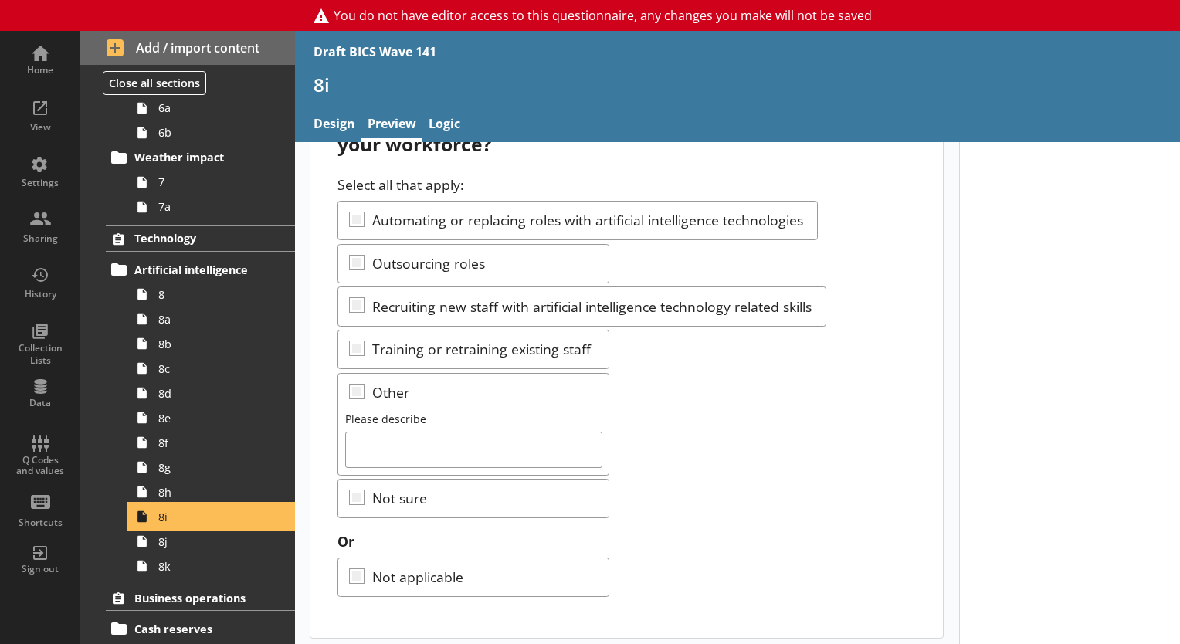
scroll to position [110, 0]
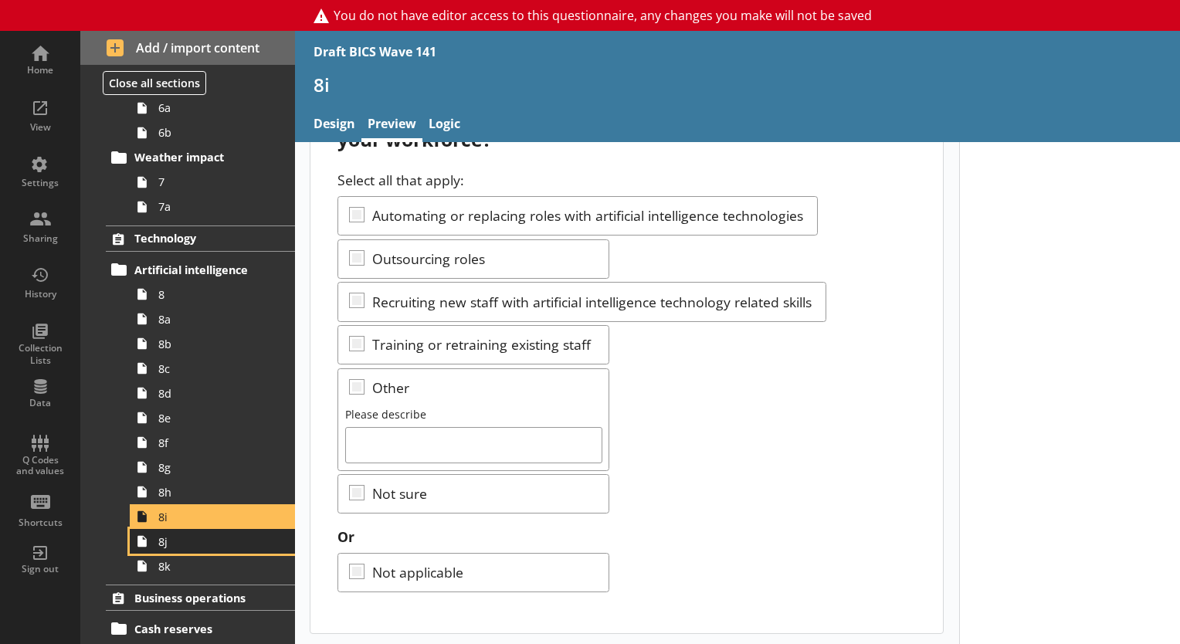
click at [205, 543] on span "8j" at bounding box center [216, 541] width 116 height 15
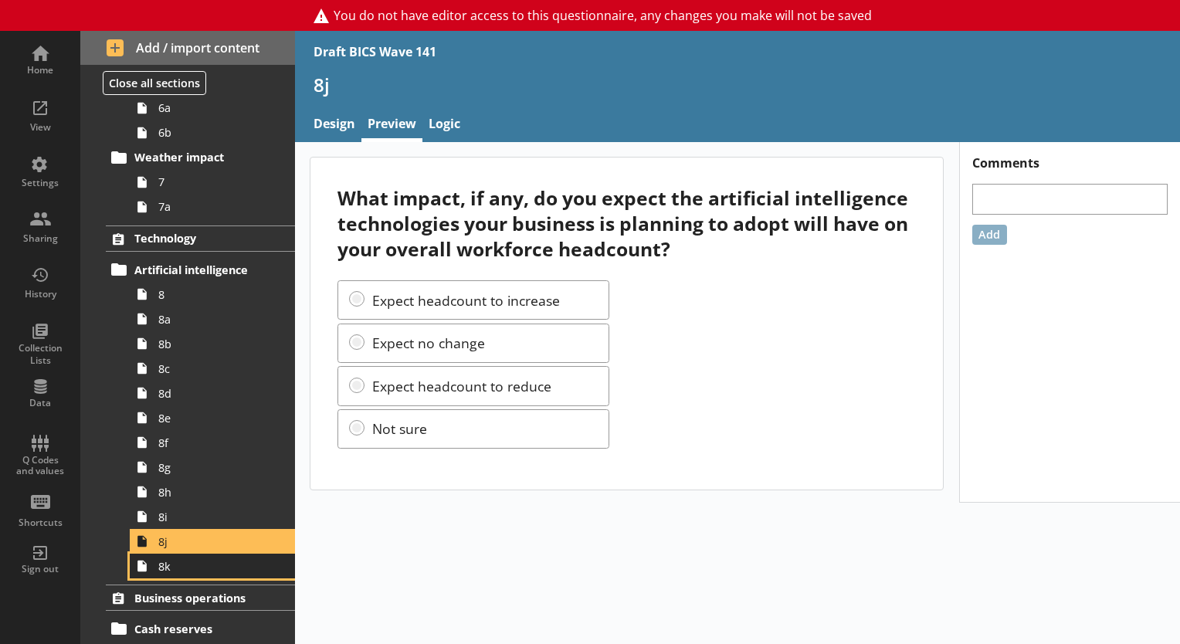
click at [171, 565] on span "8k" at bounding box center [216, 566] width 116 height 15
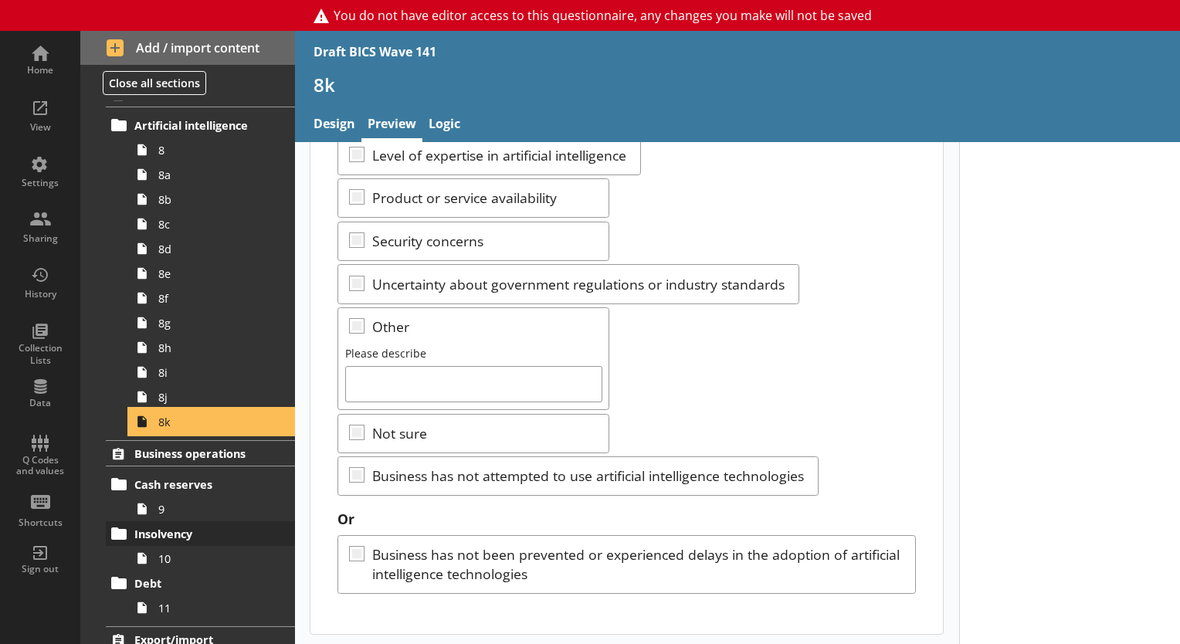
scroll to position [695, 0]
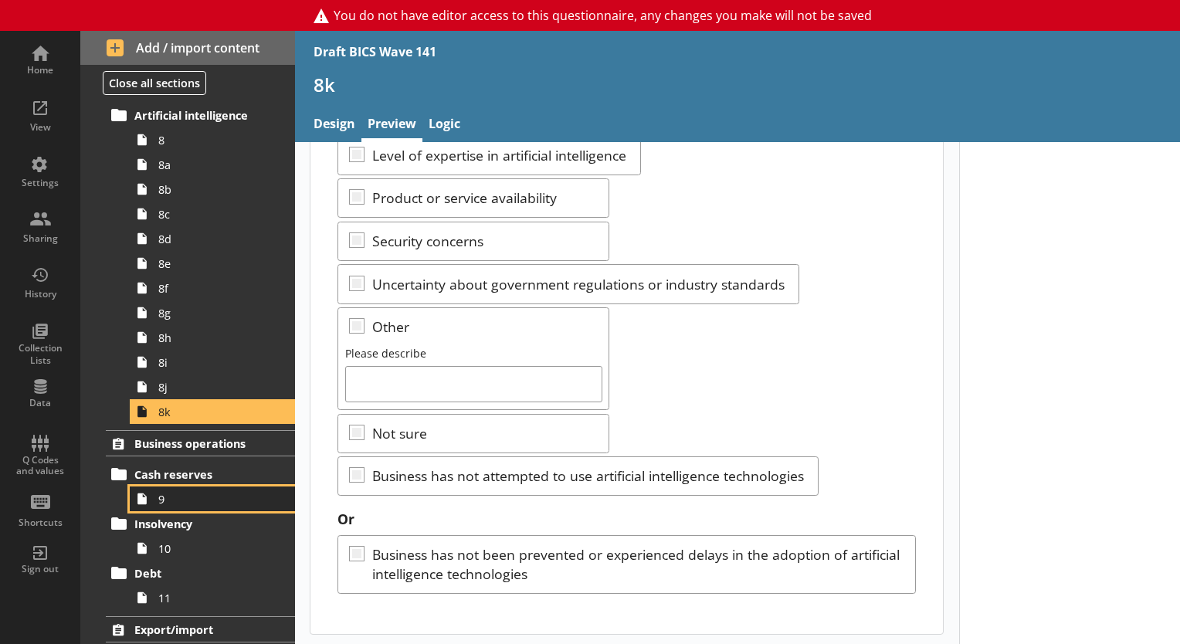
click at [163, 502] on span "9" at bounding box center [216, 499] width 116 height 15
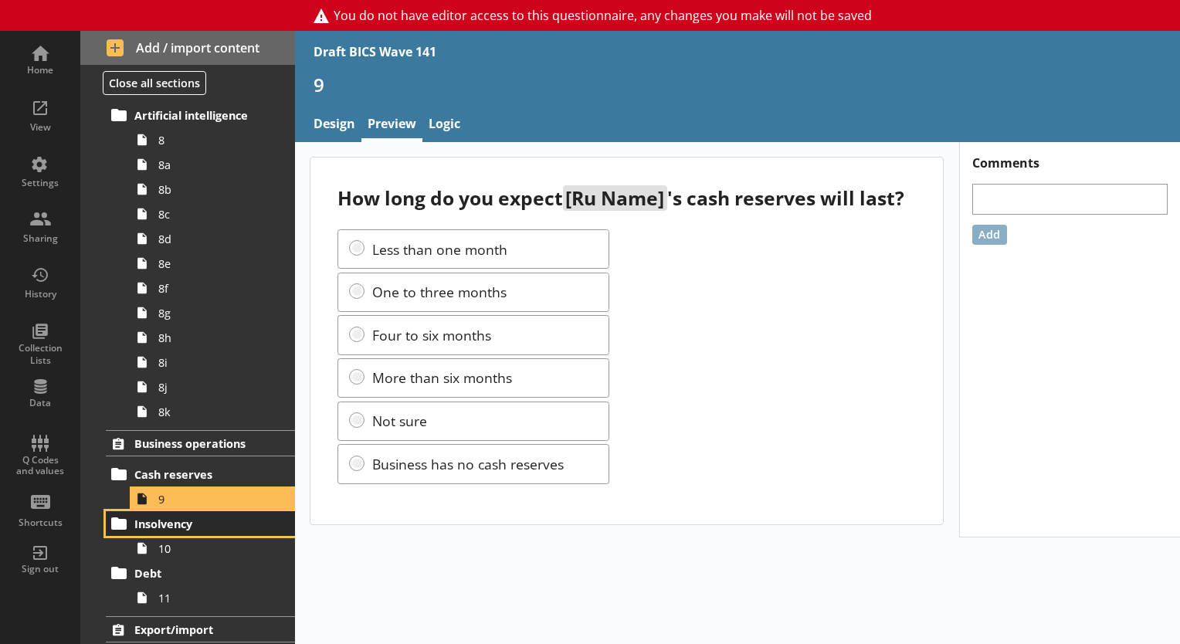
click at [182, 532] on link "Insolvency" at bounding box center [200, 523] width 189 height 25
